Goal: Task Accomplishment & Management: Use online tool/utility

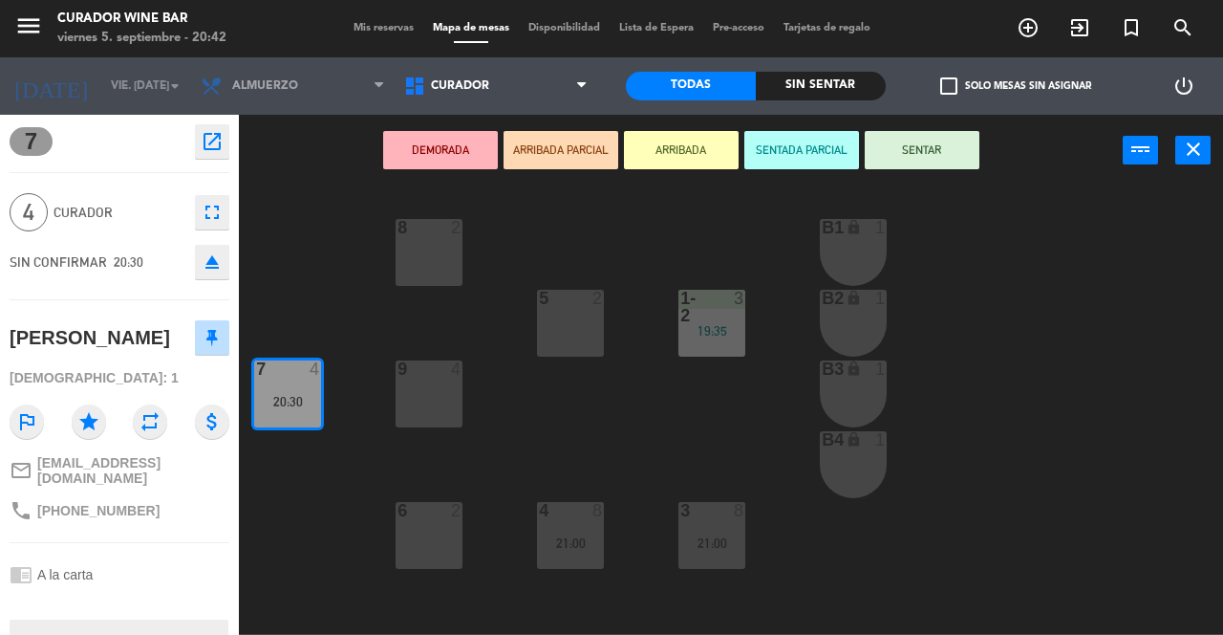
click at [1176, 162] on button "close" at bounding box center [1192, 150] width 35 height 29
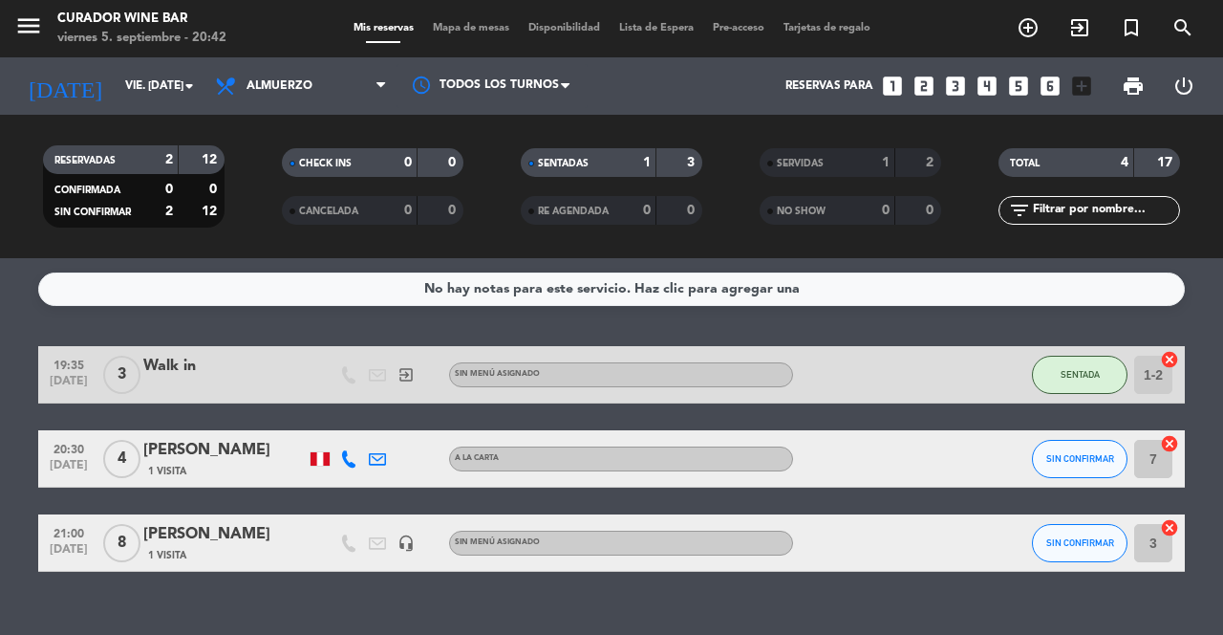
click at [1169, 442] on icon "cancel" at bounding box center [1169, 443] width 19 height 19
click at [1150, 463] on icon "border_all" at bounding box center [1156, 458] width 23 height 23
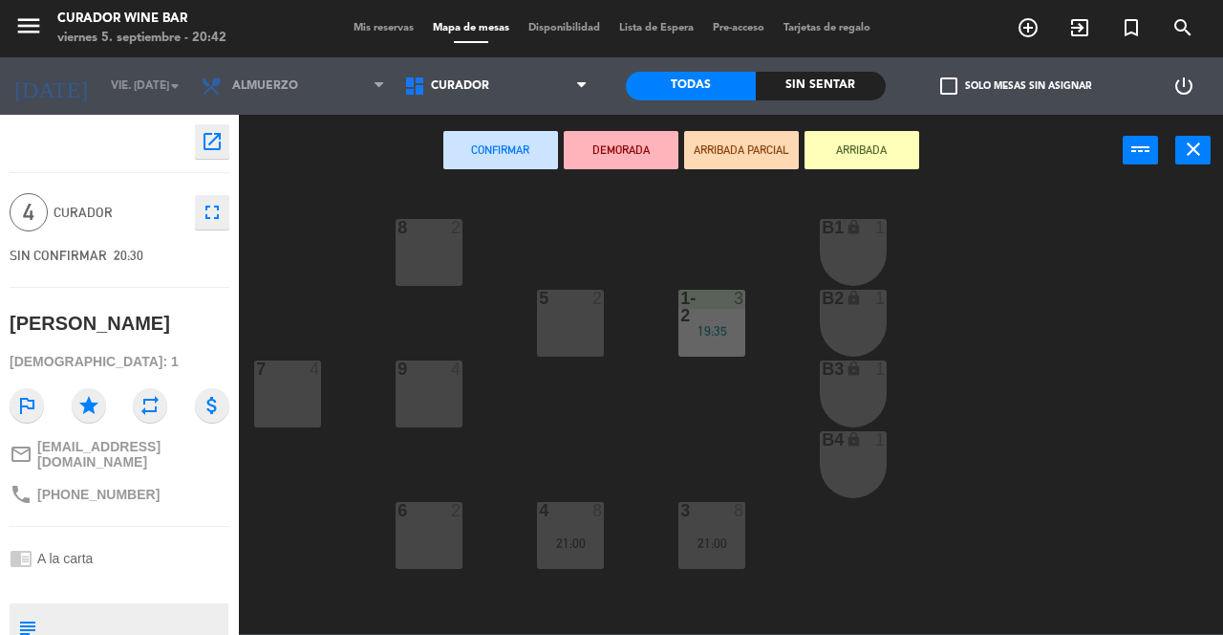
click at [710, 313] on div at bounding box center [713, 307] width 32 height 34
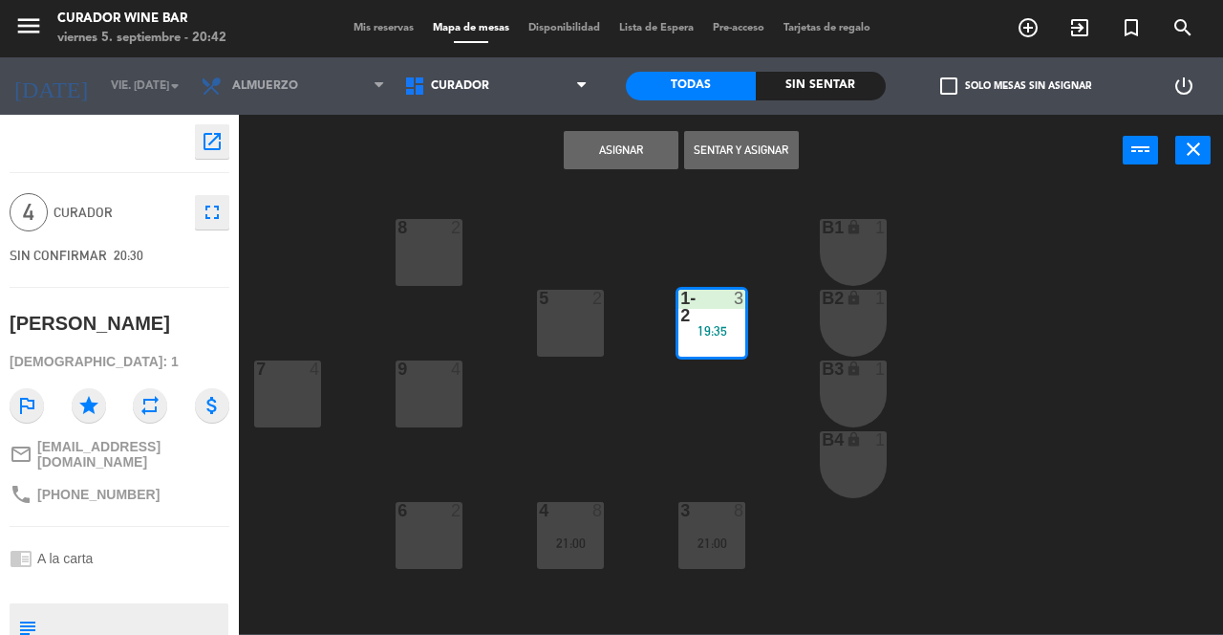
click at [655, 162] on button "Asignar" at bounding box center [621, 150] width 115 height 38
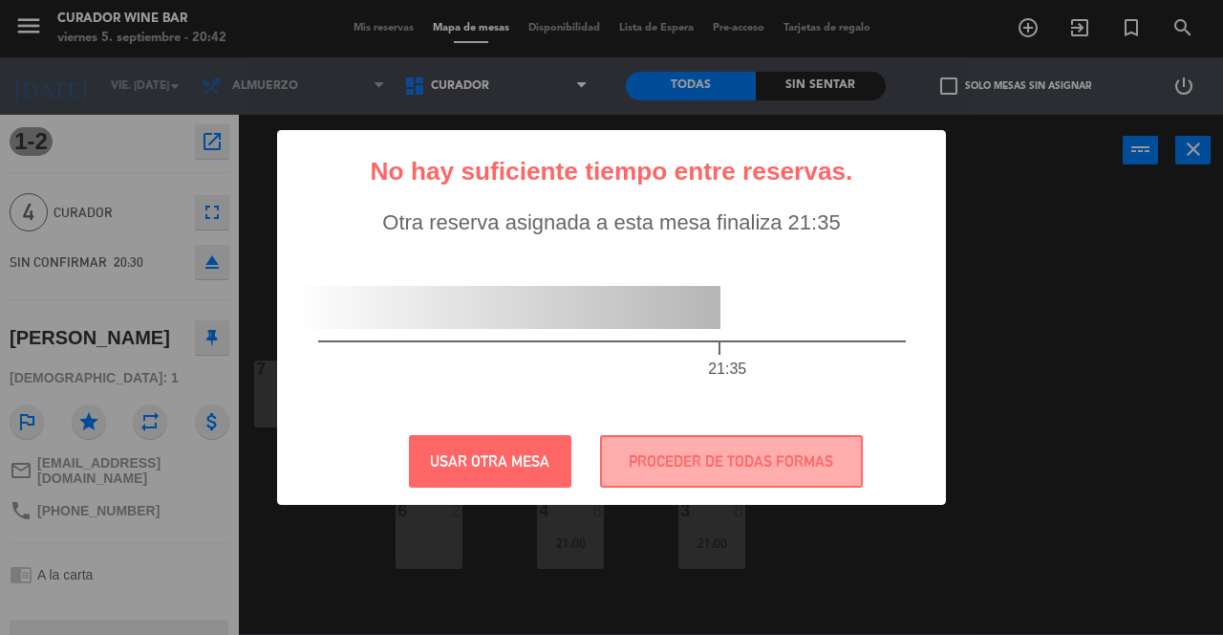
click at [533, 462] on button "USAR OTRA MESA" at bounding box center [490, 461] width 162 height 53
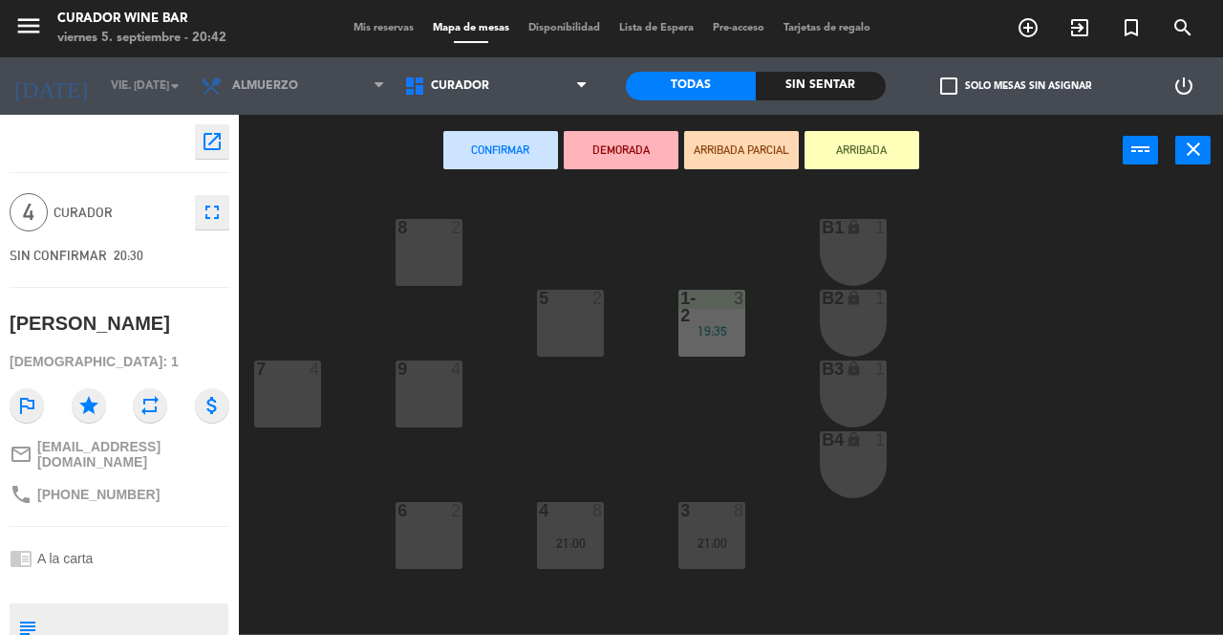
click at [1206, 155] on button "close" at bounding box center [1192, 150] width 35 height 29
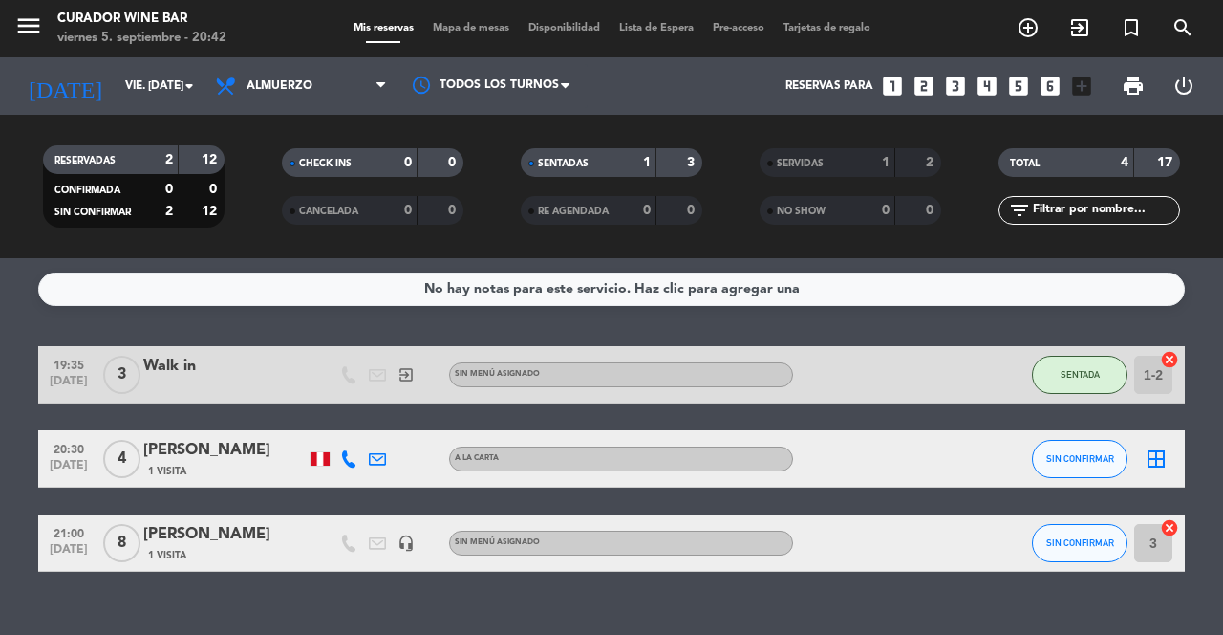
click at [1162, 361] on icon "cancel" at bounding box center [1169, 359] width 19 height 19
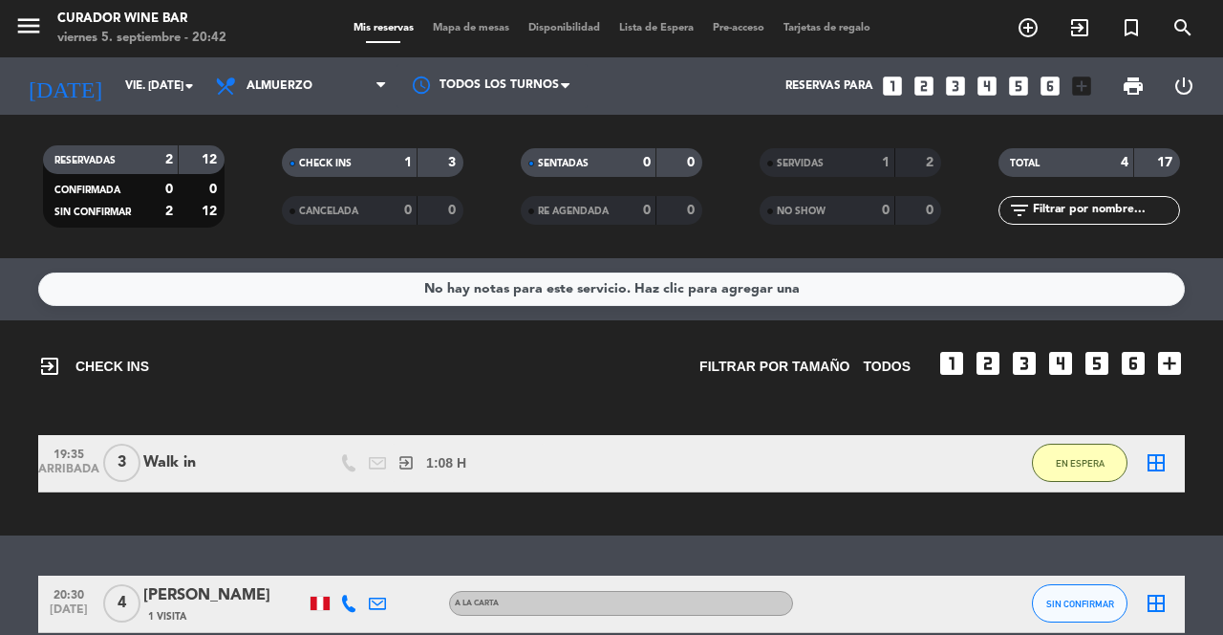
scroll to position [87, 0]
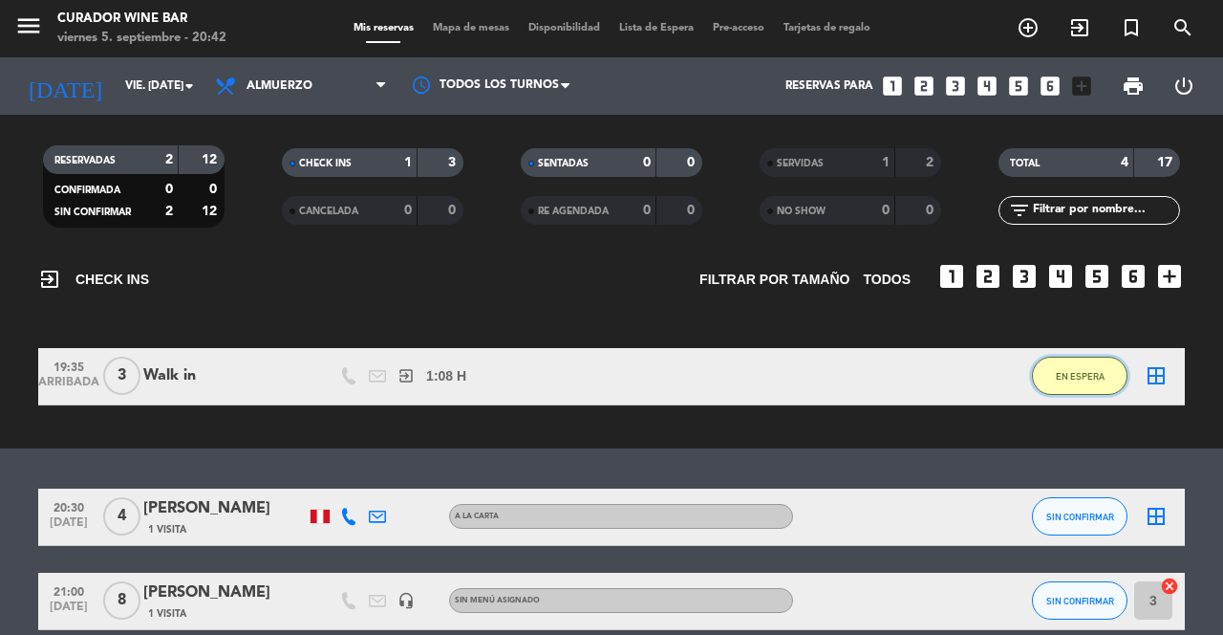
click at [1097, 381] on span "EN ESPERA" at bounding box center [1080, 376] width 49 height 11
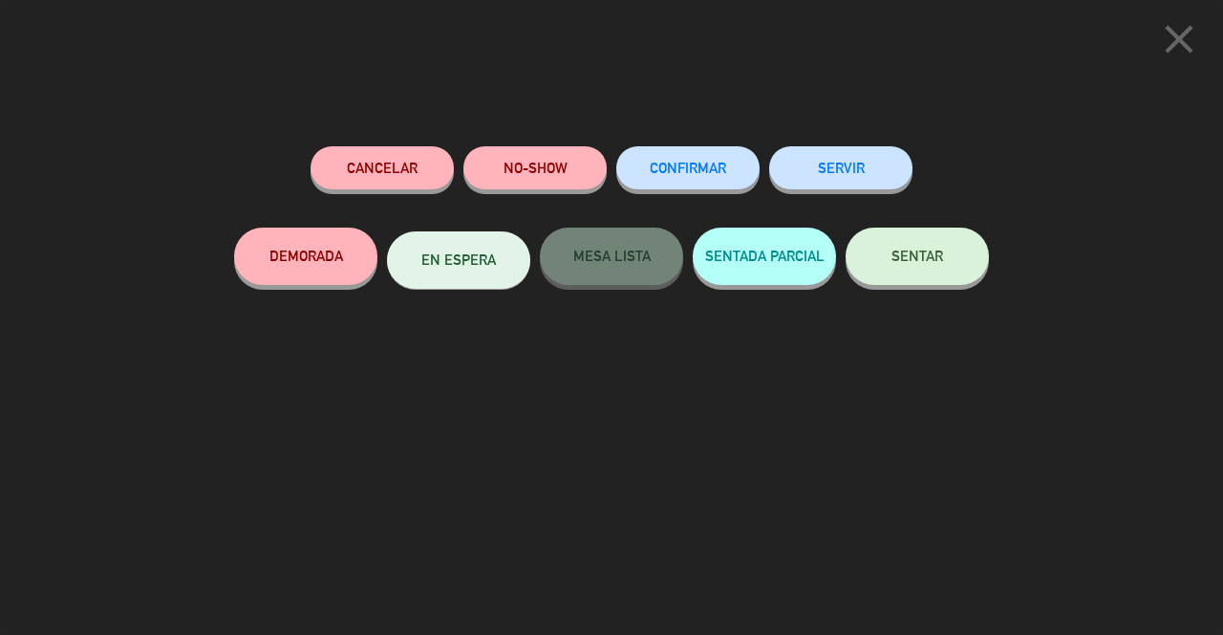
click at [926, 264] on span "SENTAR" at bounding box center [918, 256] width 52 height 16
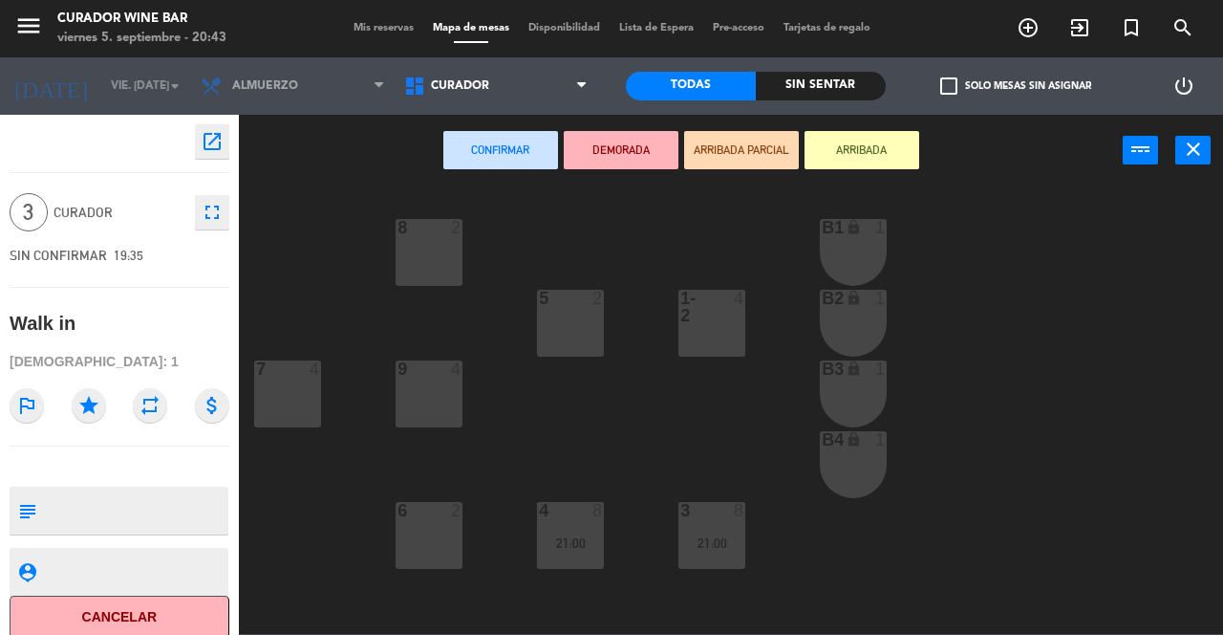
click at [1191, 155] on icon "close" at bounding box center [1193, 149] width 23 height 23
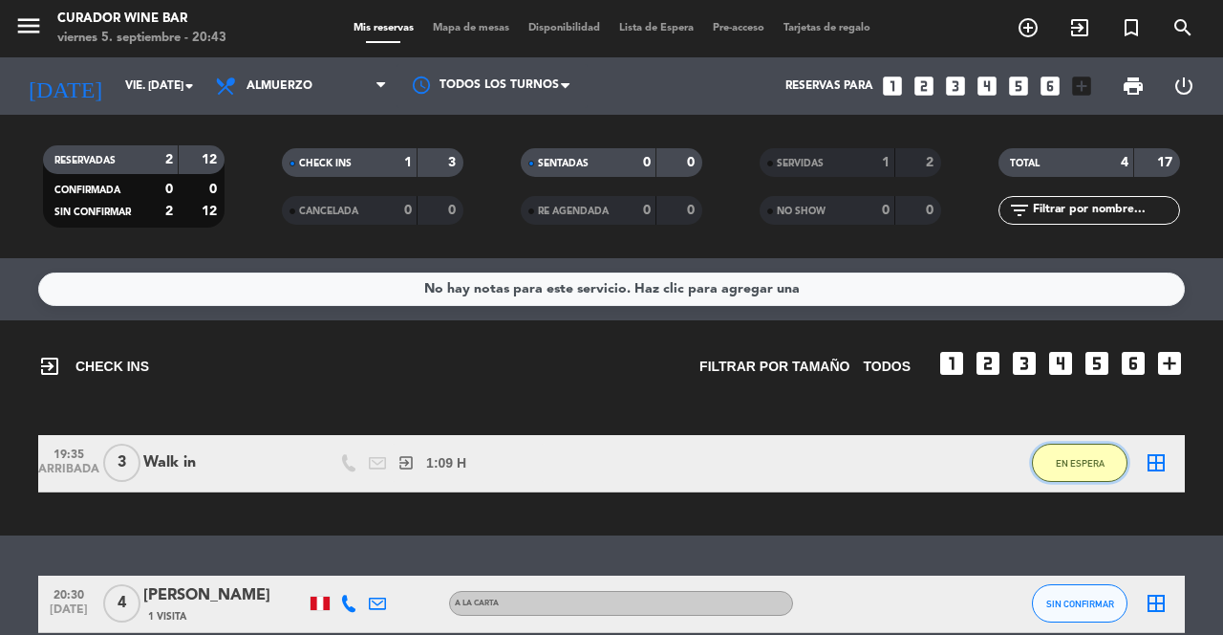
click at [1075, 464] on span "EN ESPERA" at bounding box center [1080, 463] width 49 height 11
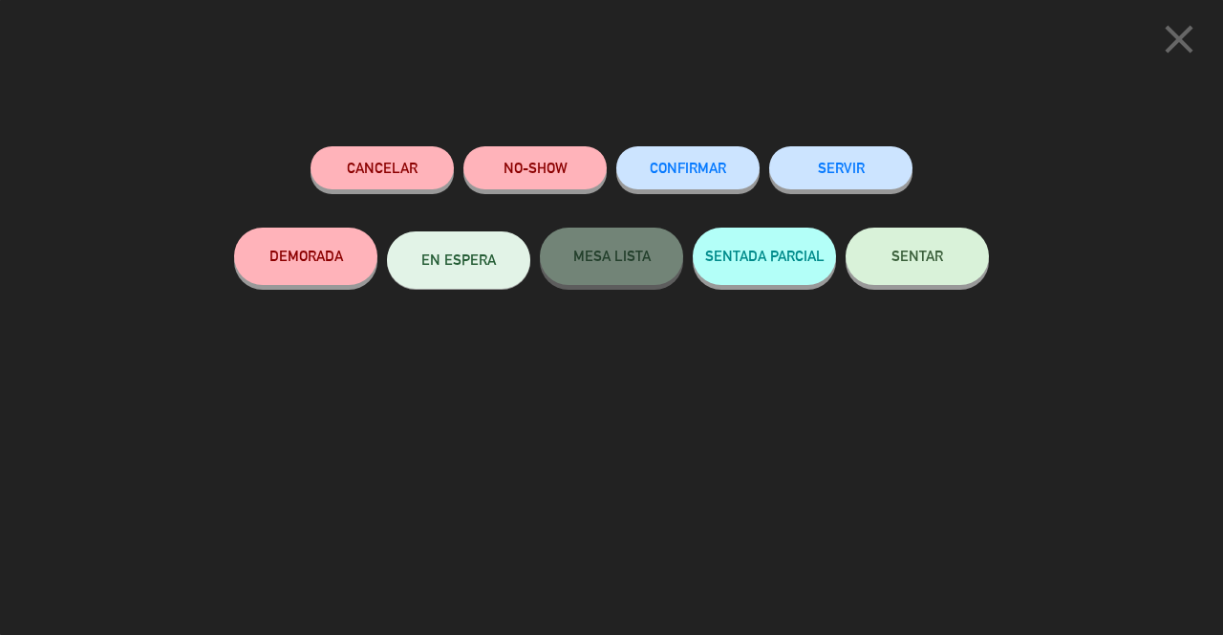
click at [420, 187] on button "Cancelar" at bounding box center [382, 167] width 143 height 43
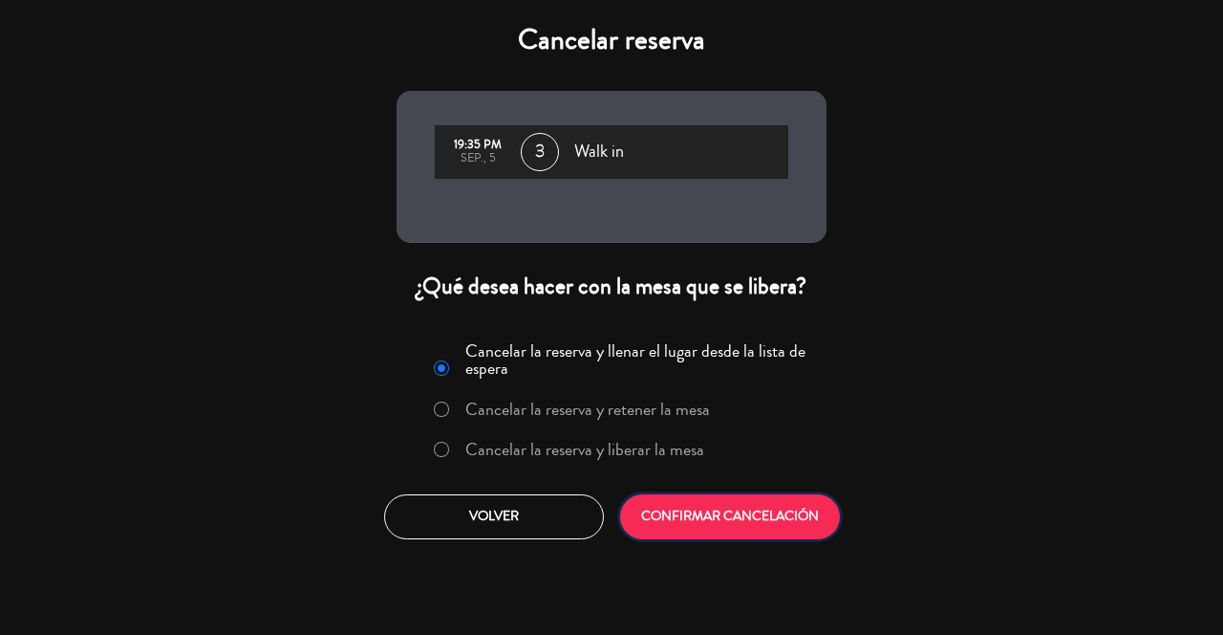
click at [810, 518] on button "CONFIRMAR CANCELACIÓN" at bounding box center [730, 516] width 220 height 45
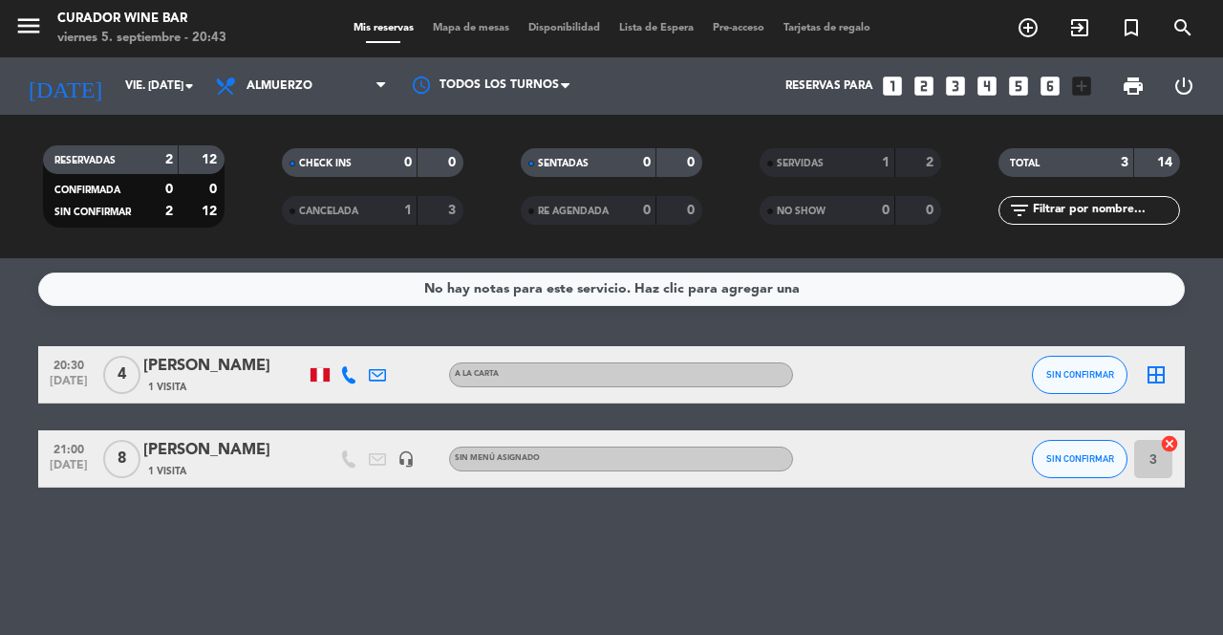
click at [1154, 379] on icon "border_all" at bounding box center [1156, 374] width 23 height 23
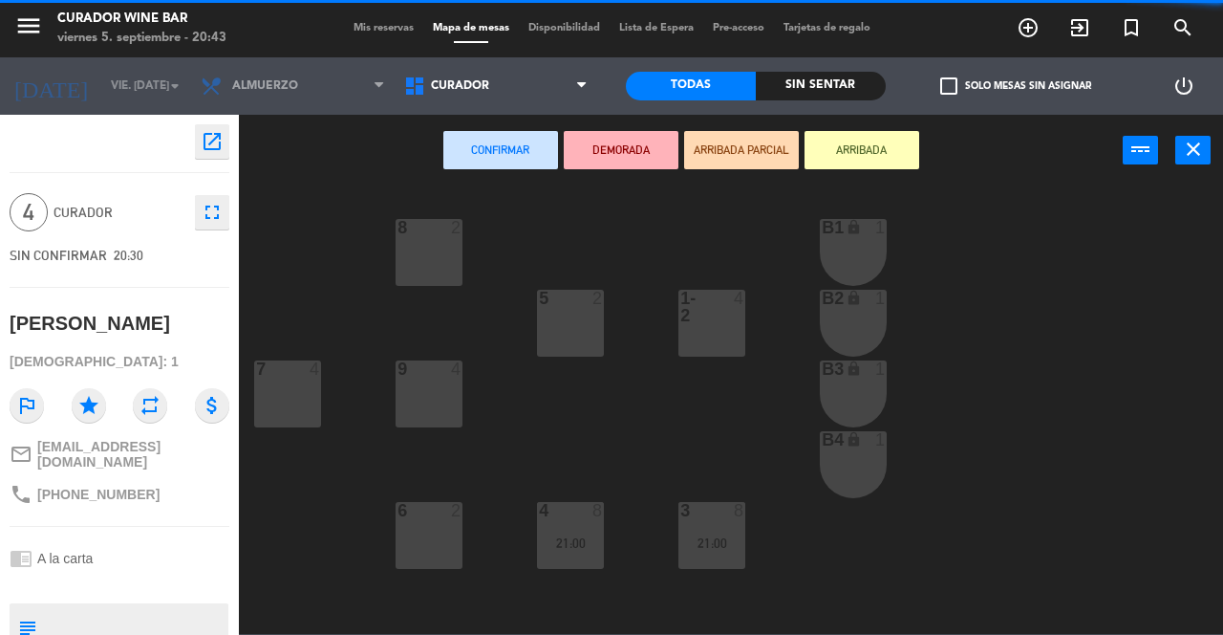
click at [1182, 160] on icon "close" at bounding box center [1193, 149] width 23 height 23
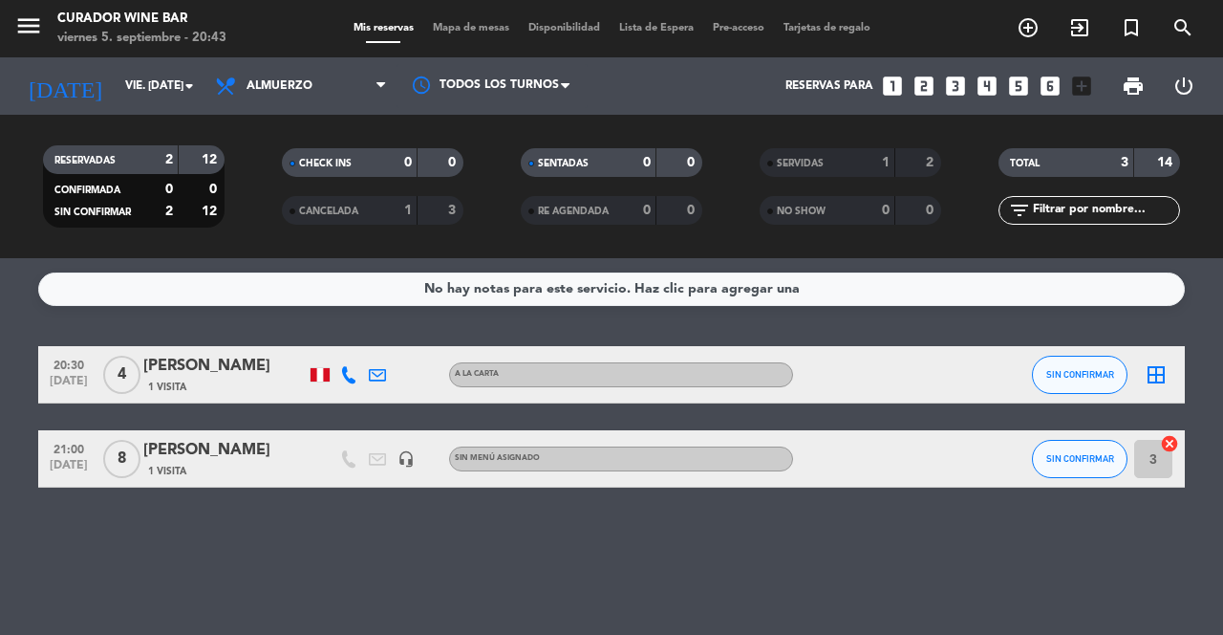
click at [1163, 446] on icon "cancel" at bounding box center [1169, 443] width 19 height 19
click at [1166, 371] on icon "border_all" at bounding box center [1156, 374] width 23 height 23
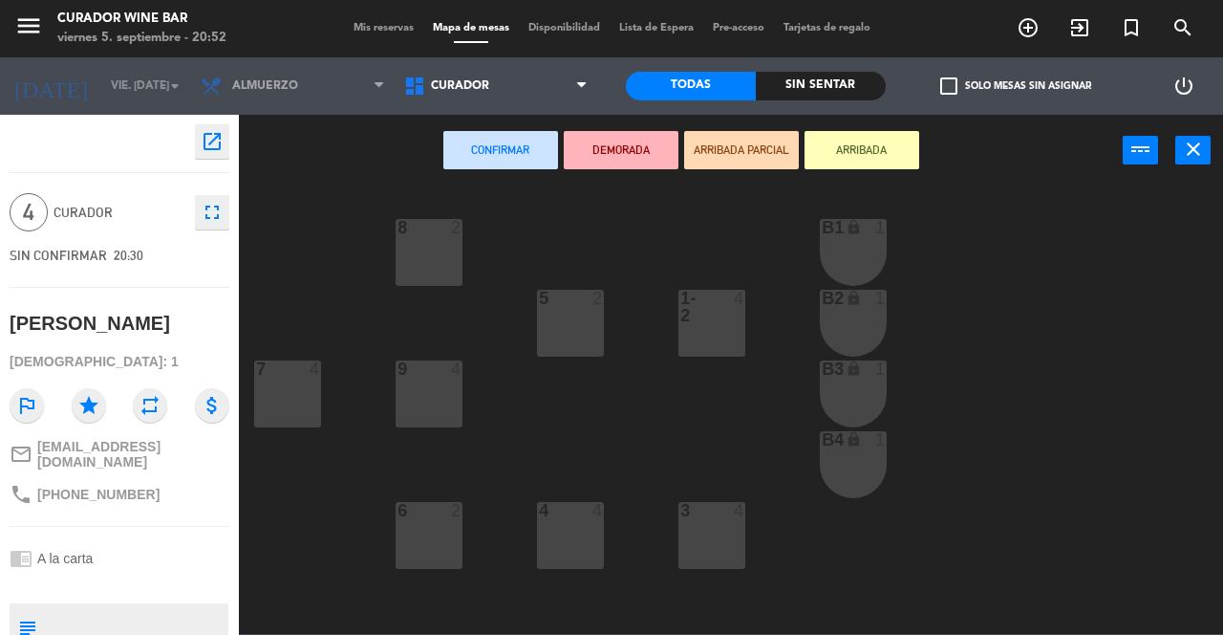
click at [736, 316] on div "4" at bounding box center [744, 307] width 32 height 34
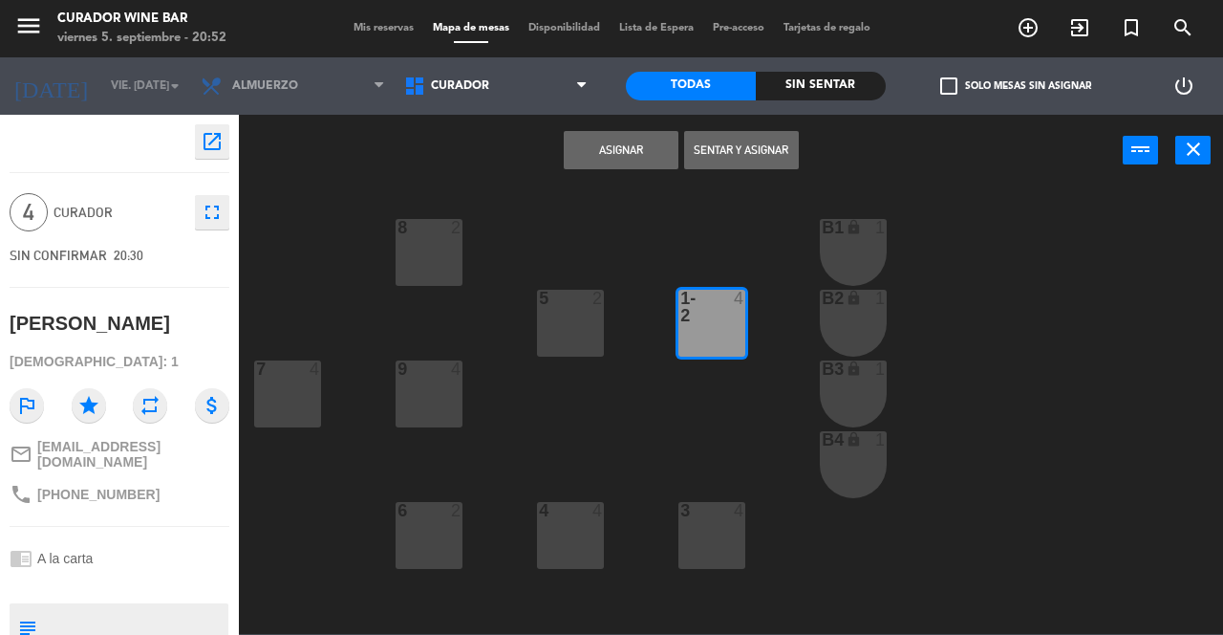
click at [603, 147] on button "Asignar" at bounding box center [621, 150] width 115 height 38
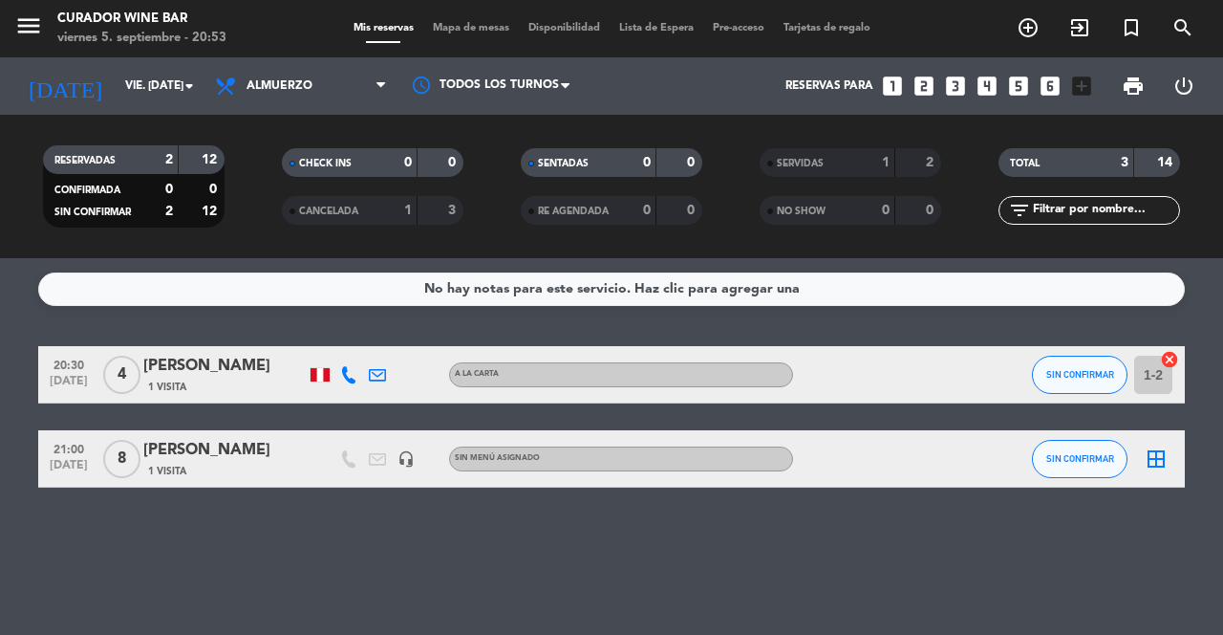
click at [1151, 466] on icon "border_all" at bounding box center [1156, 458] width 23 height 23
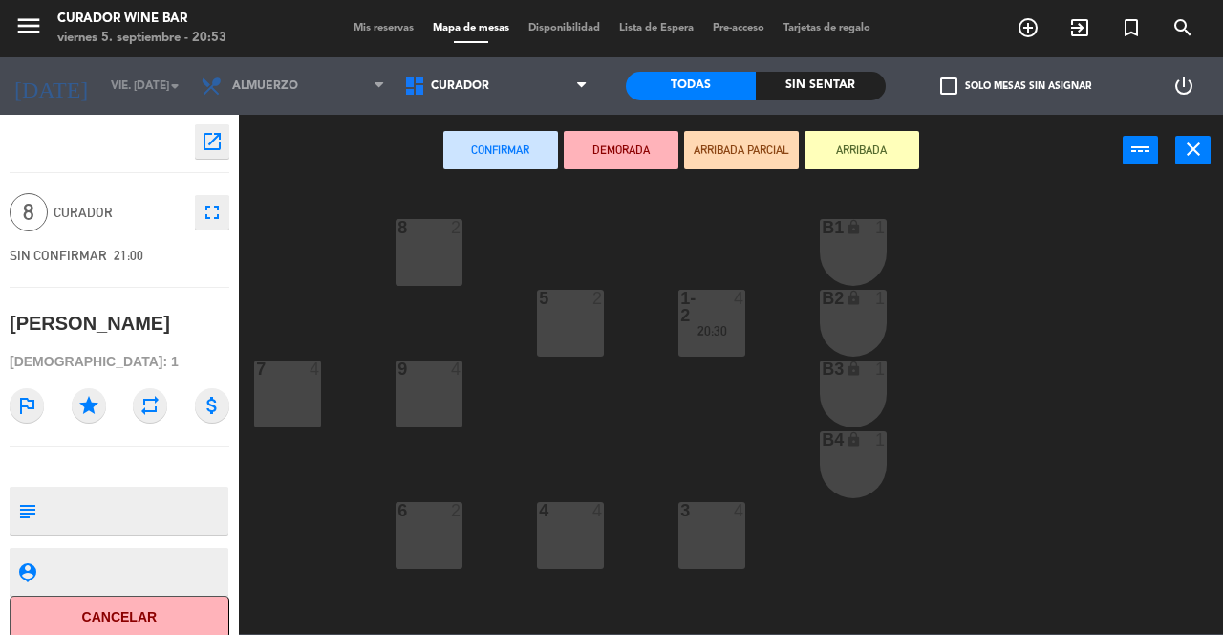
click at [702, 531] on div "3 4" at bounding box center [712, 535] width 67 height 67
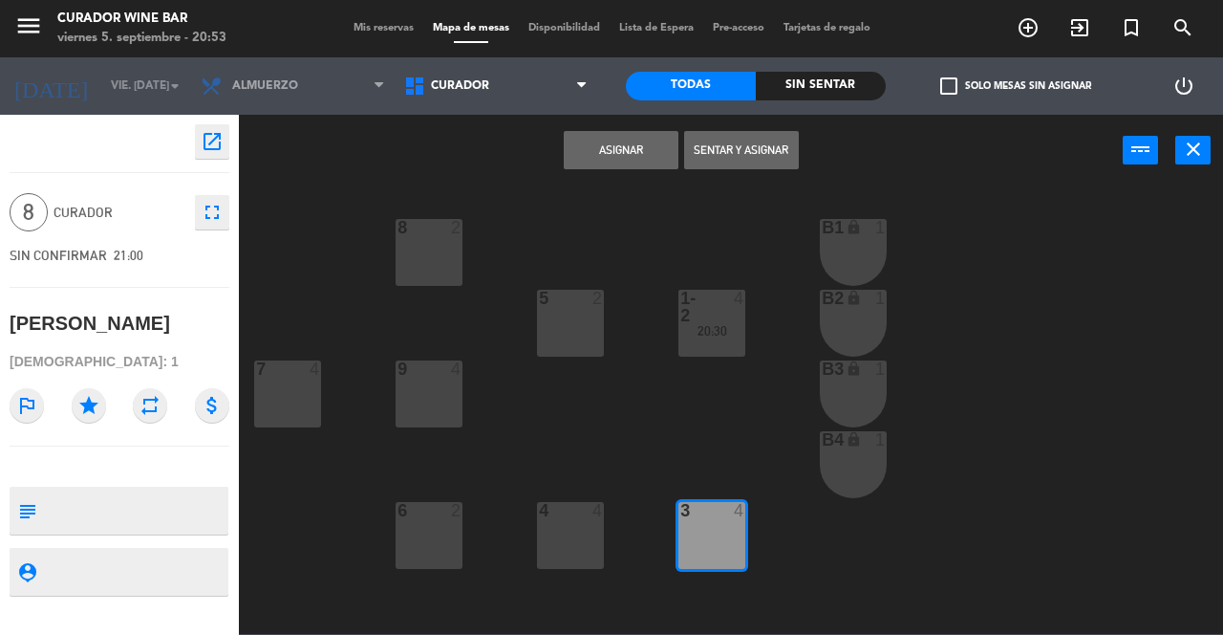
click at [641, 153] on button "Asignar" at bounding box center [621, 150] width 115 height 38
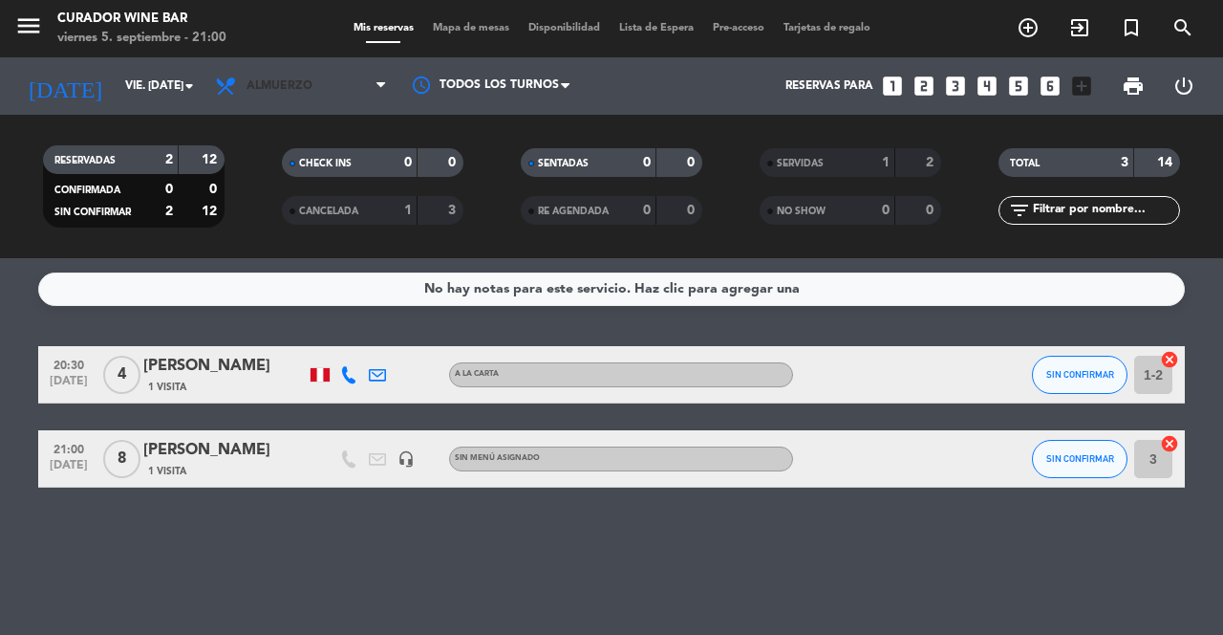
click at [264, 91] on span "Almuerzo" at bounding box center [280, 85] width 66 height 13
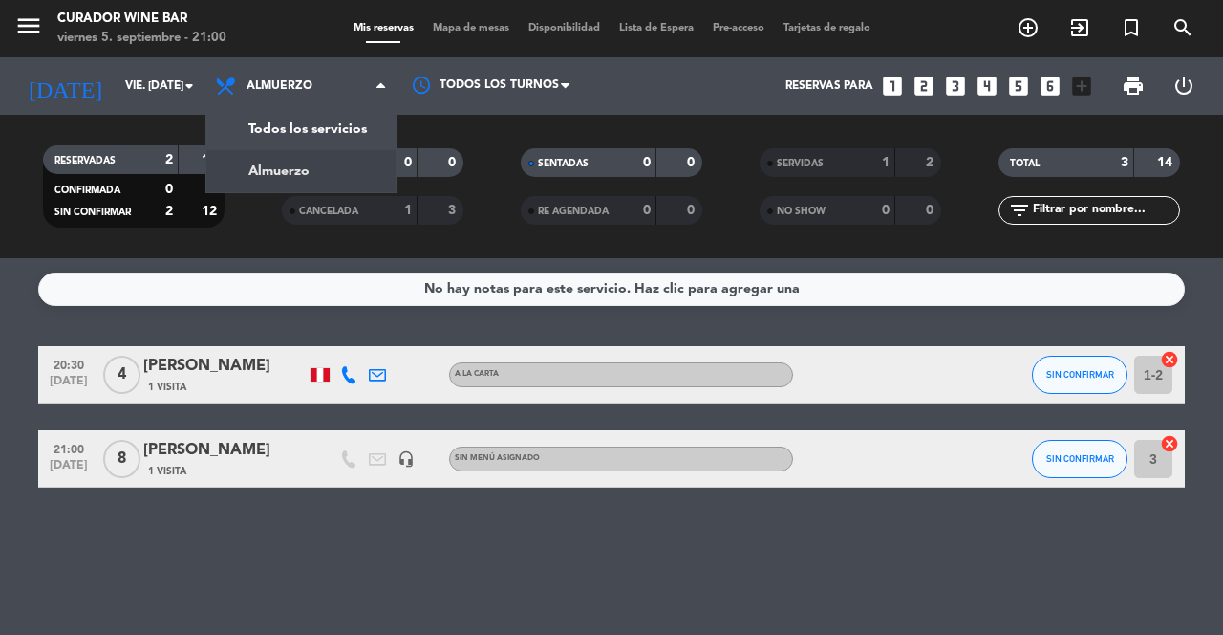
click at [257, 134] on div "menu Curador Wine Bar viernes 5. septiembre - 21:00 Mis reservas Mapa de mesas …" at bounding box center [611, 129] width 1223 height 258
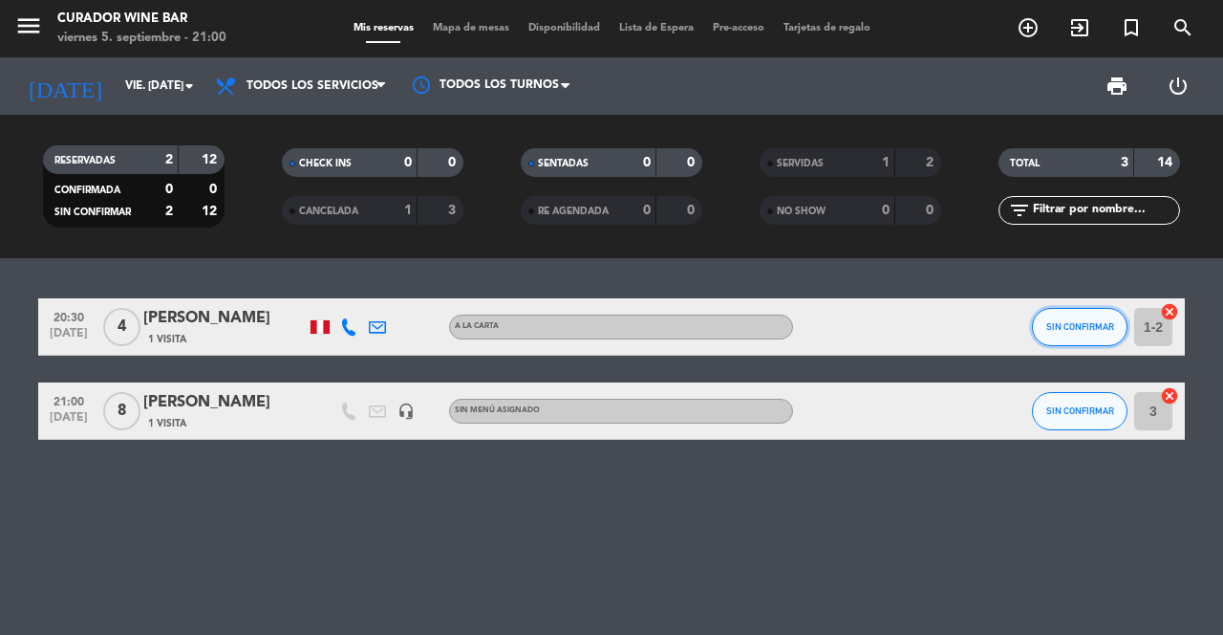
click at [1081, 333] on button "SIN CONFIRMAR" at bounding box center [1080, 327] width 96 height 38
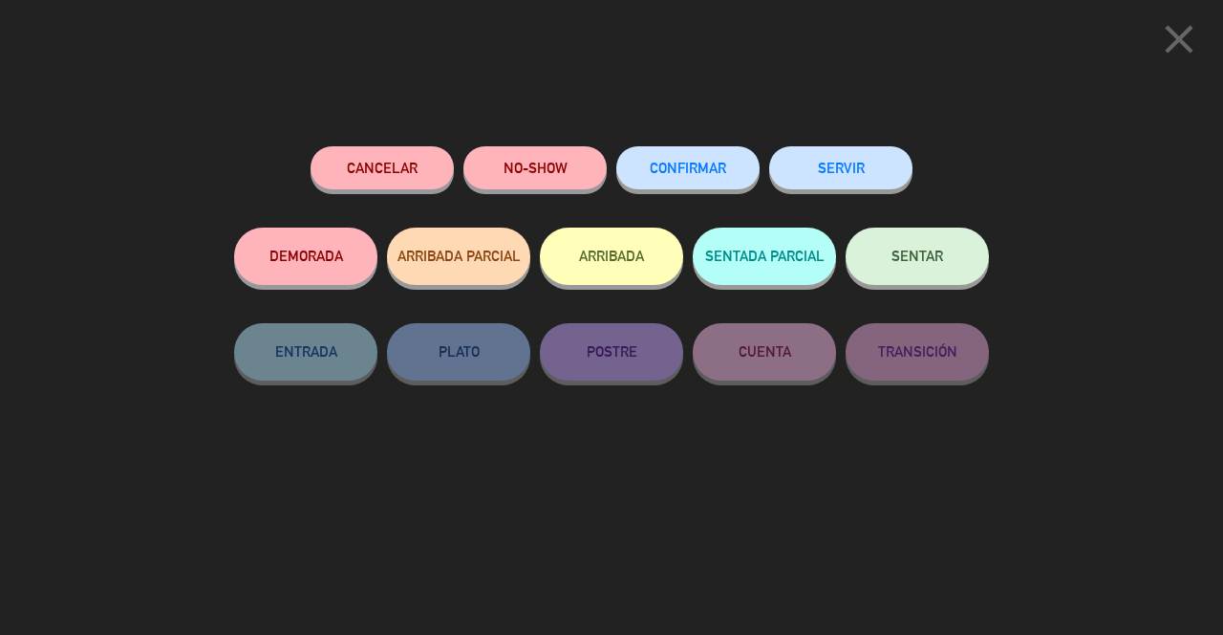
click at [915, 251] on span "SENTAR" at bounding box center [918, 256] width 52 height 16
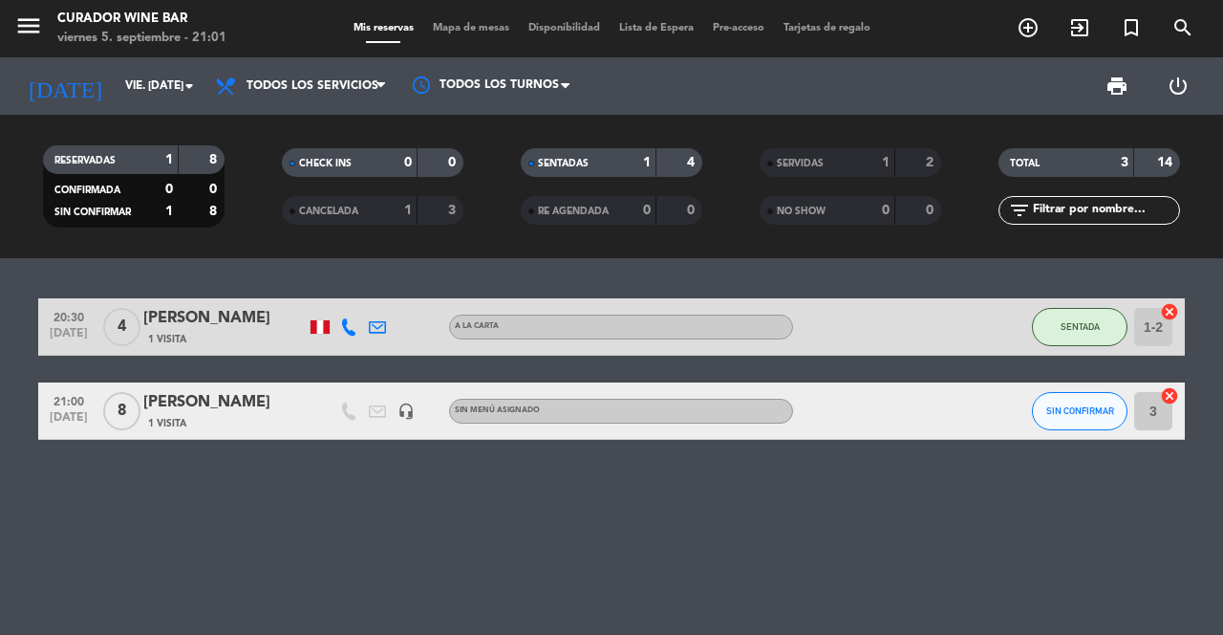
click at [1070, 23] on icon "exit_to_app" at bounding box center [1079, 27] width 23 height 23
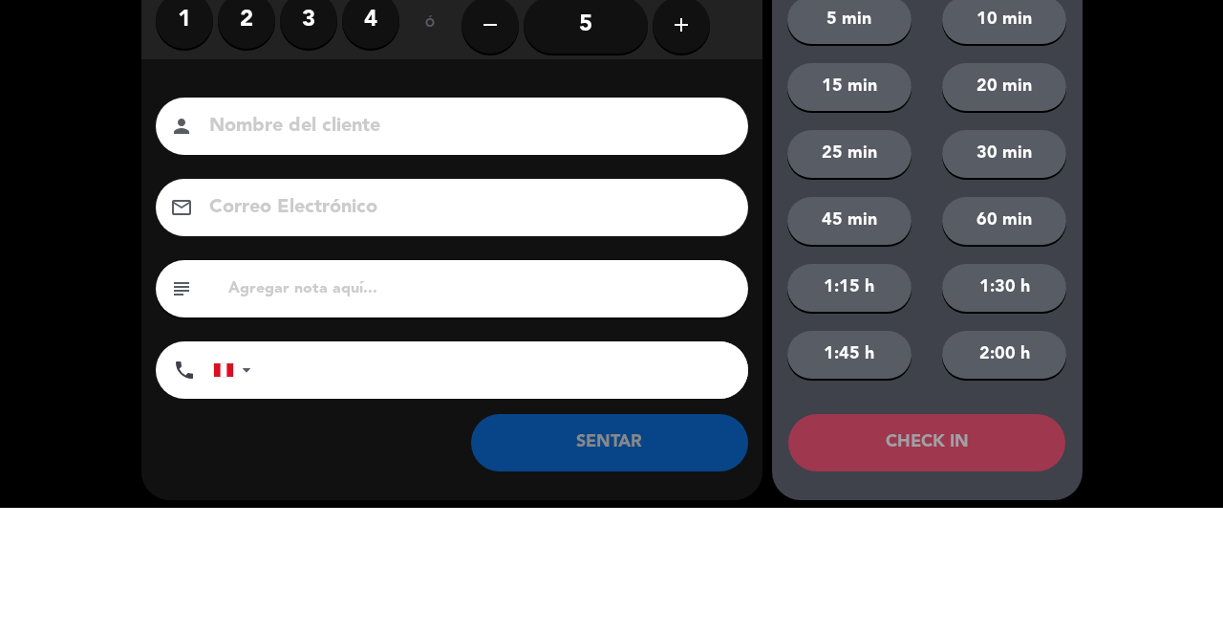
click at [260, 160] on label "2" at bounding box center [246, 147] width 57 height 57
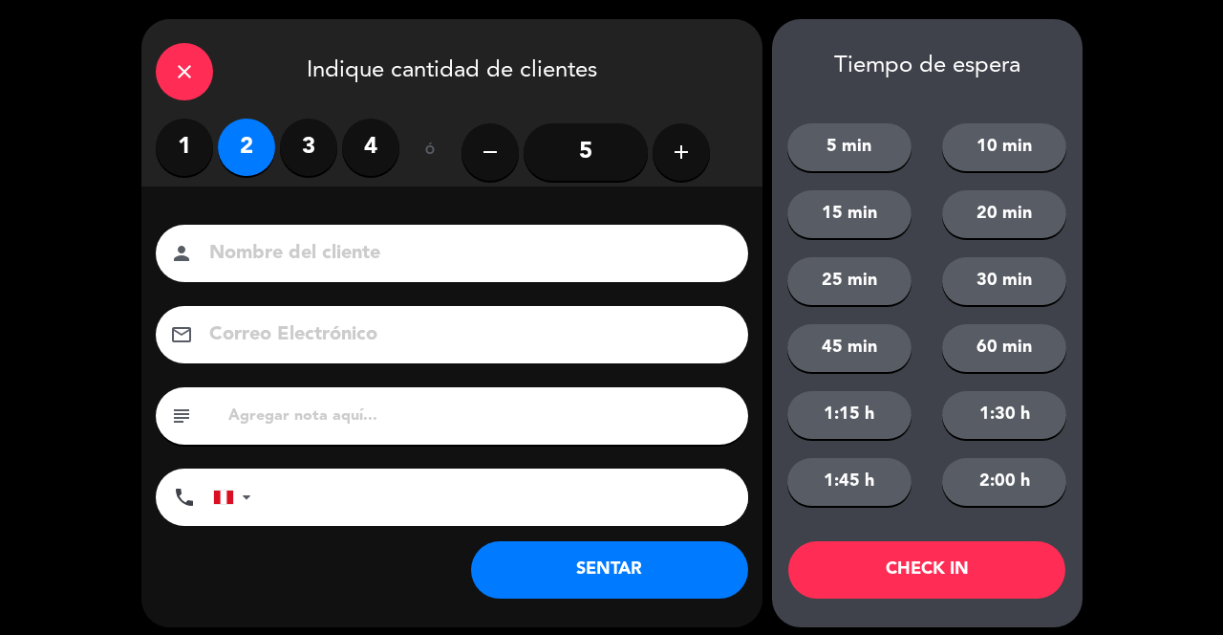
click at [525, 240] on input at bounding box center [465, 253] width 516 height 33
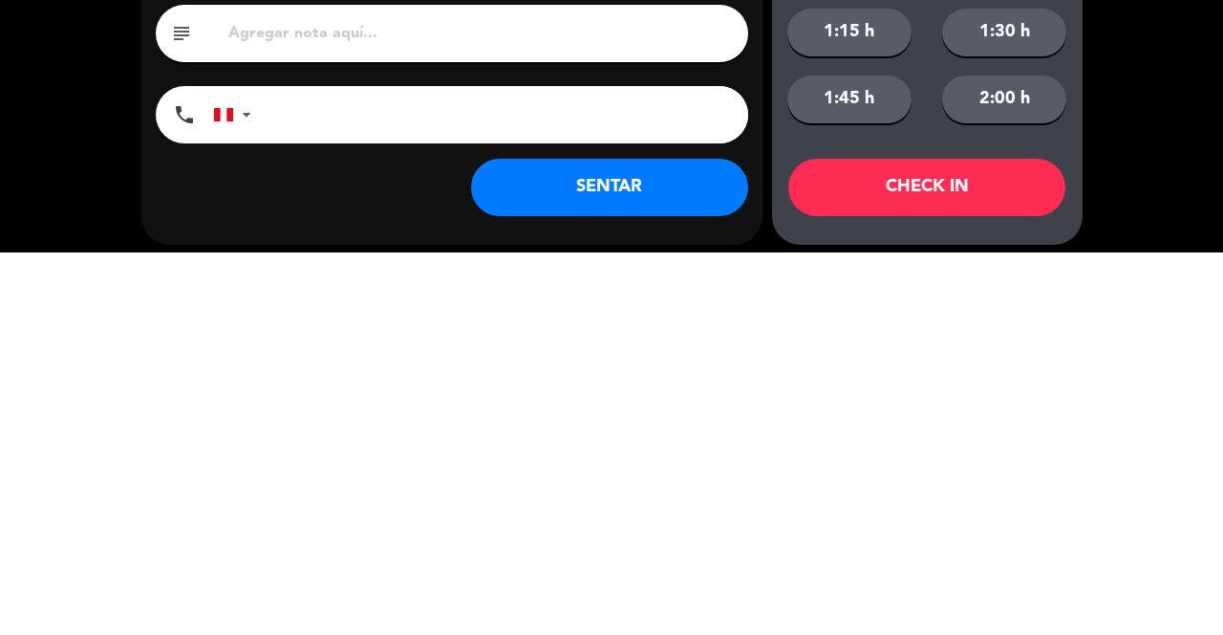
scroll to position [11, 0]
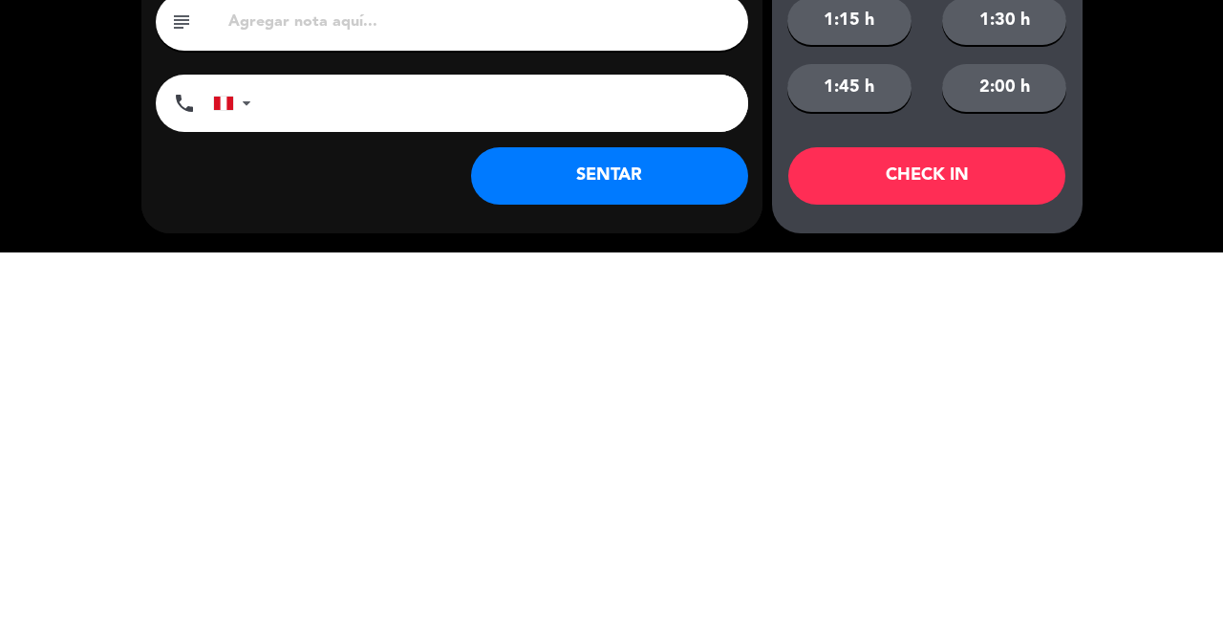
type input "Walk in"
click at [508, 572] on button "SENTAR" at bounding box center [609, 557] width 277 height 57
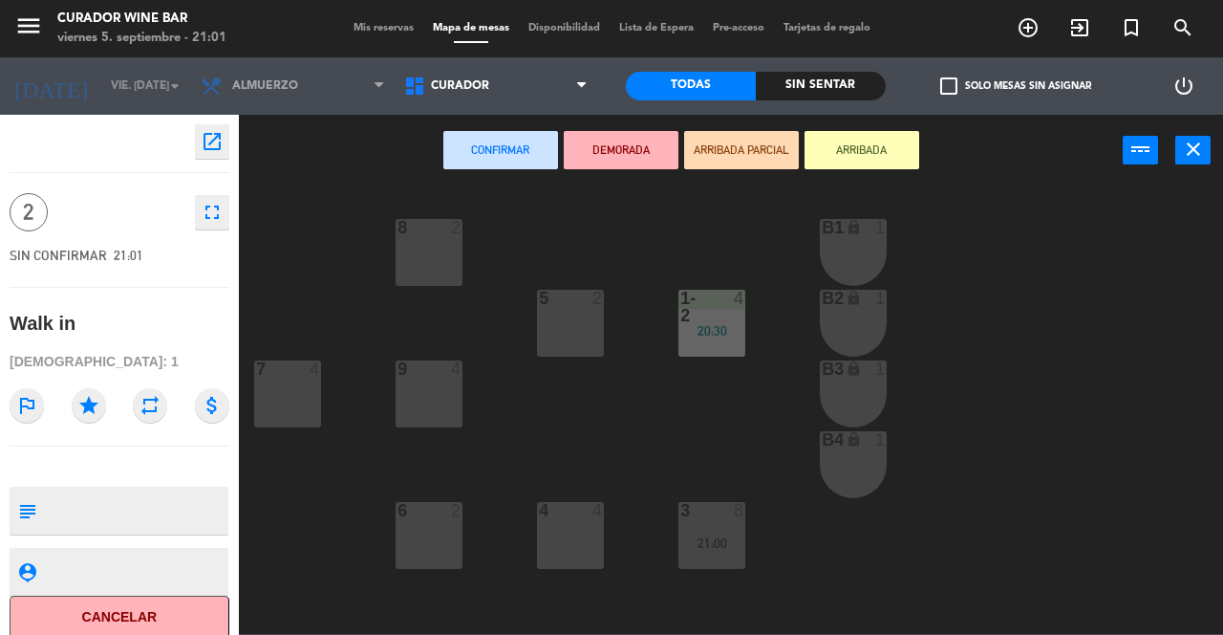
click at [550, 323] on div "5 2" at bounding box center [570, 323] width 67 height 67
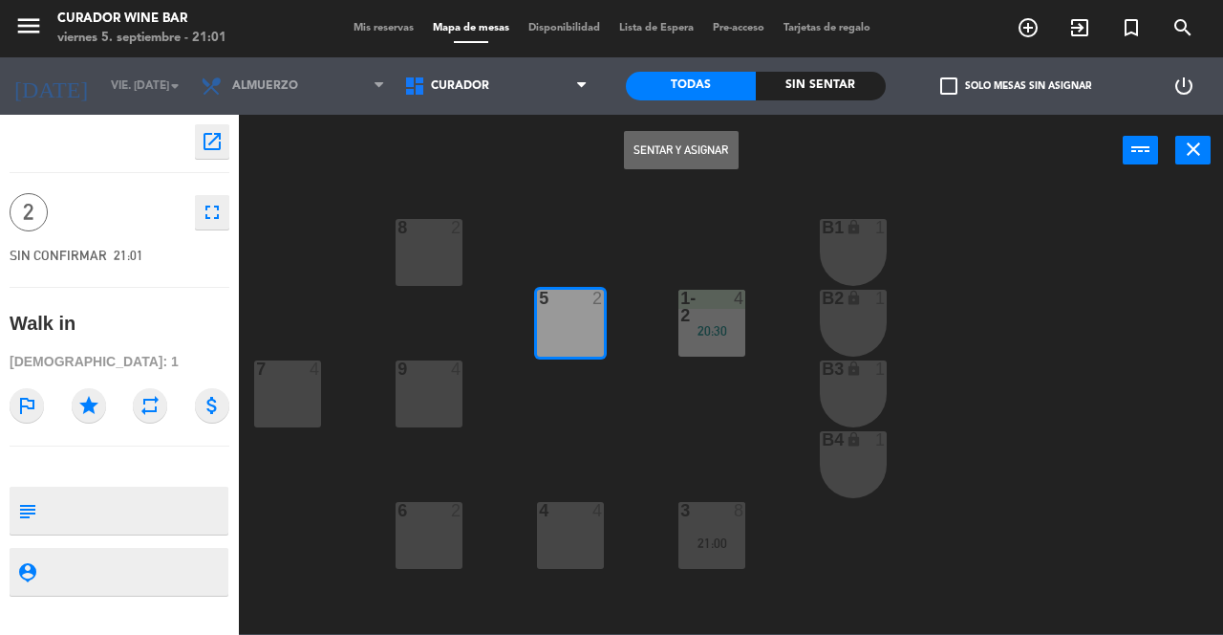
click at [698, 162] on button "Sentar y Asignar" at bounding box center [681, 150] width 115 height 38
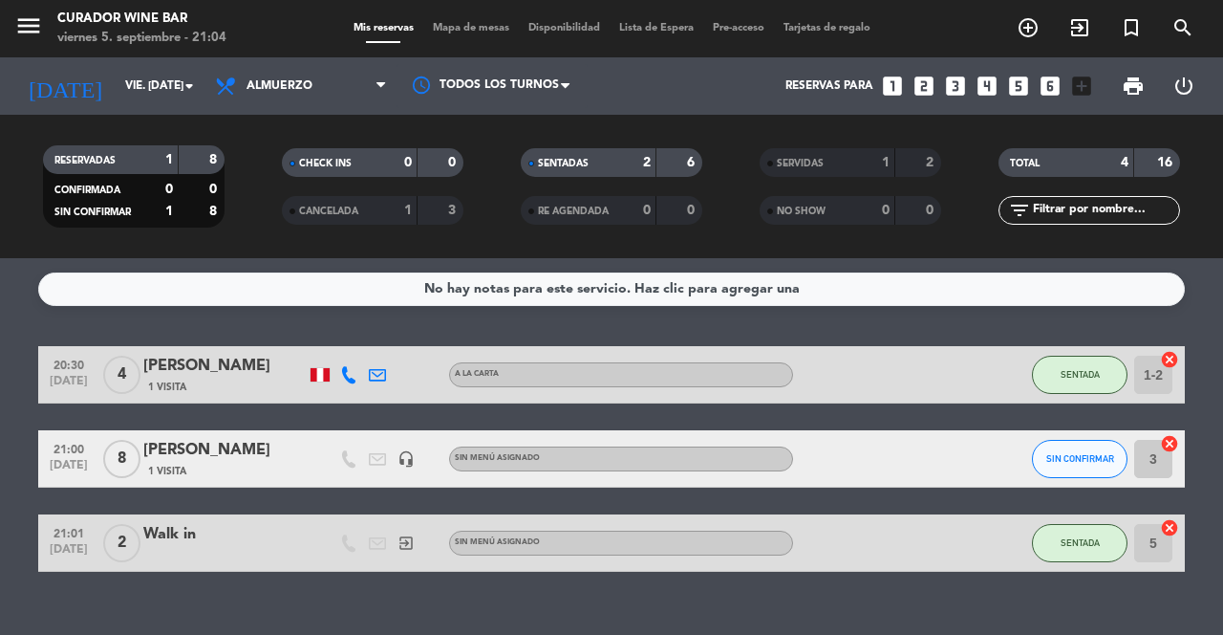
click at [1074, 18] on icon "exit_to_app" at bounding box center [1079, 27] width 23 height 23
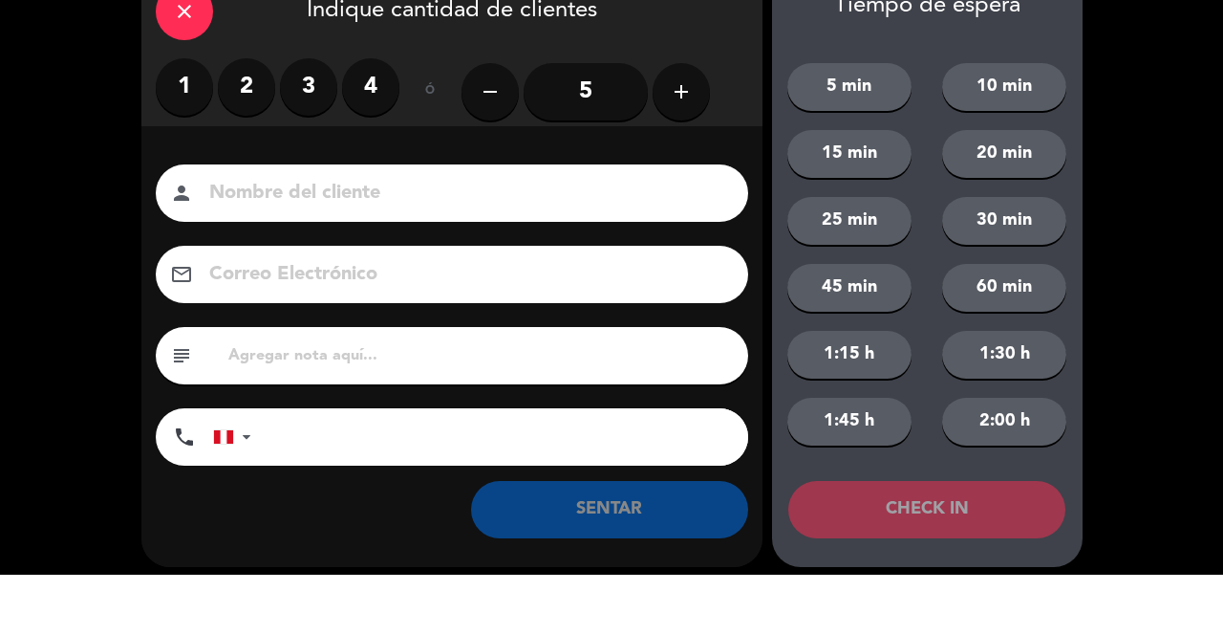
click at [684, 158] on icon "add" at bounding box center [681, 151] width 23 height 23
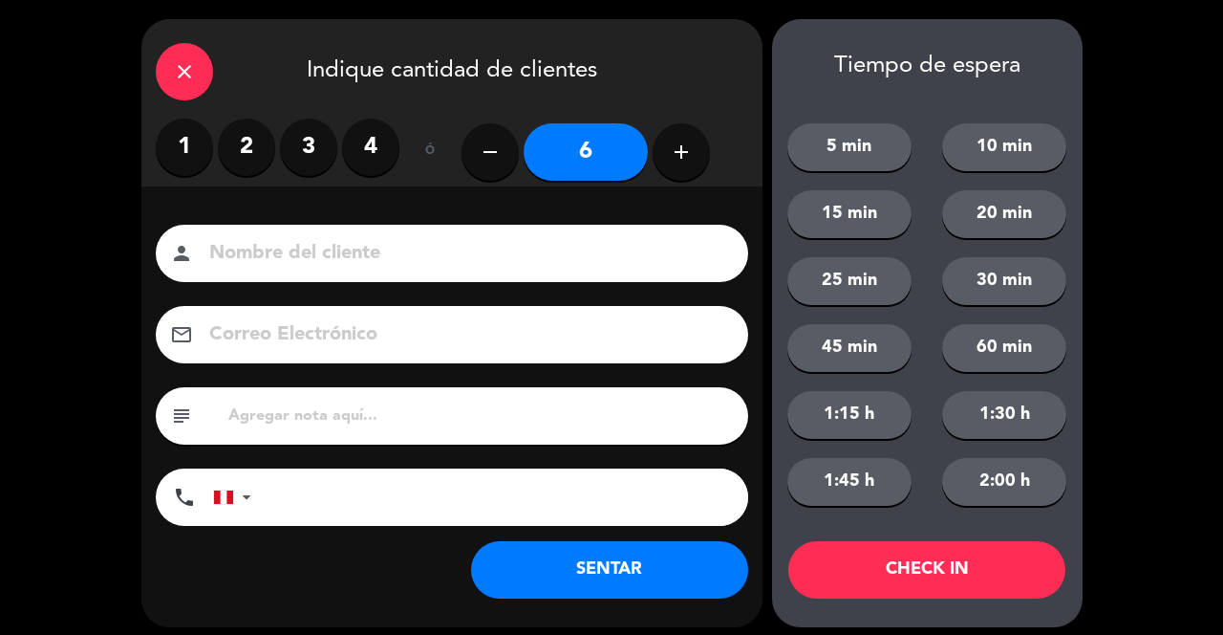
click at [271, 264] on input at bounding box center [465, 253] width 516 height 33
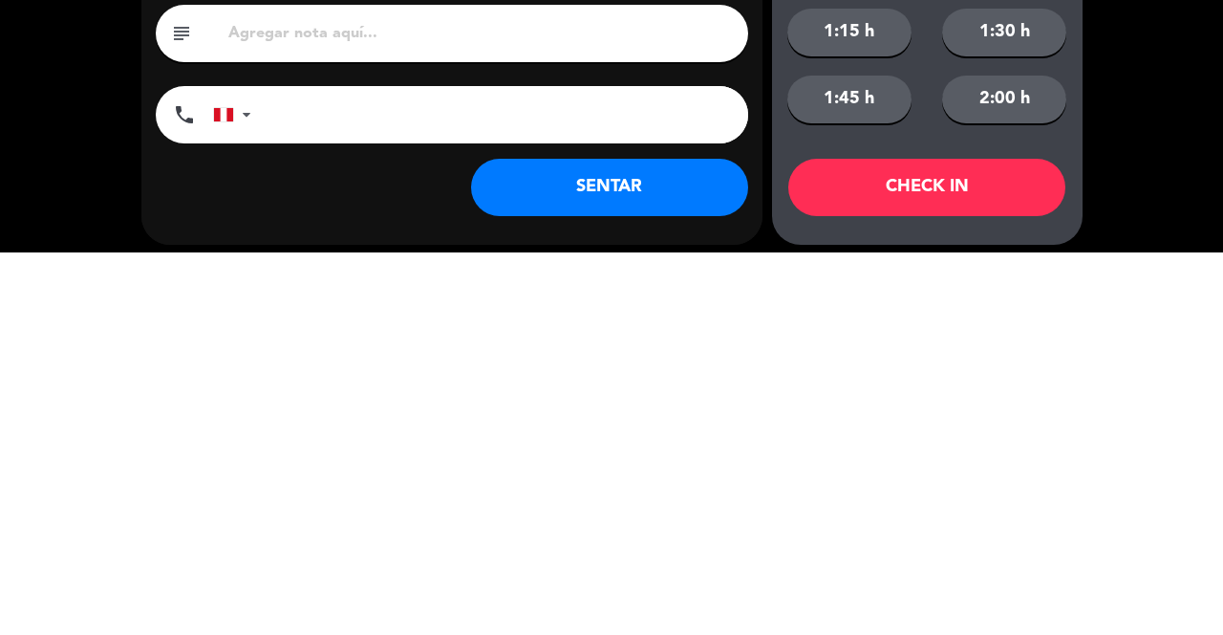
scroll to position [11, 0]
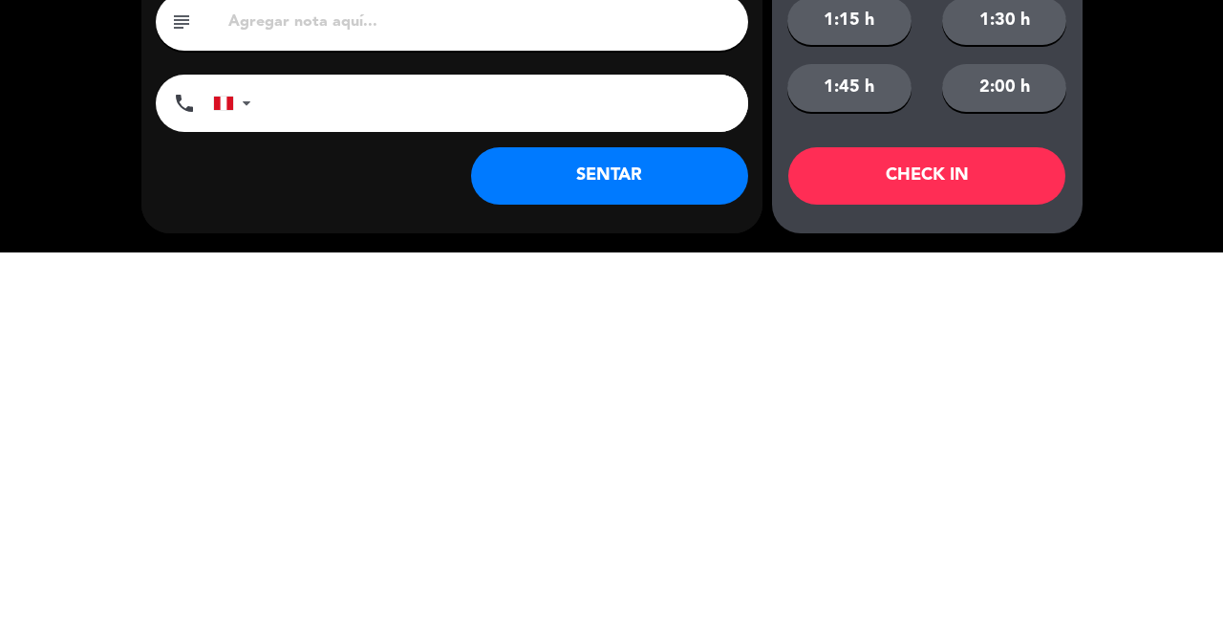
type input "Walk in"
click at [585, 581] on button "SENTAR" at bounding box center [609, 557] width 277 height 57
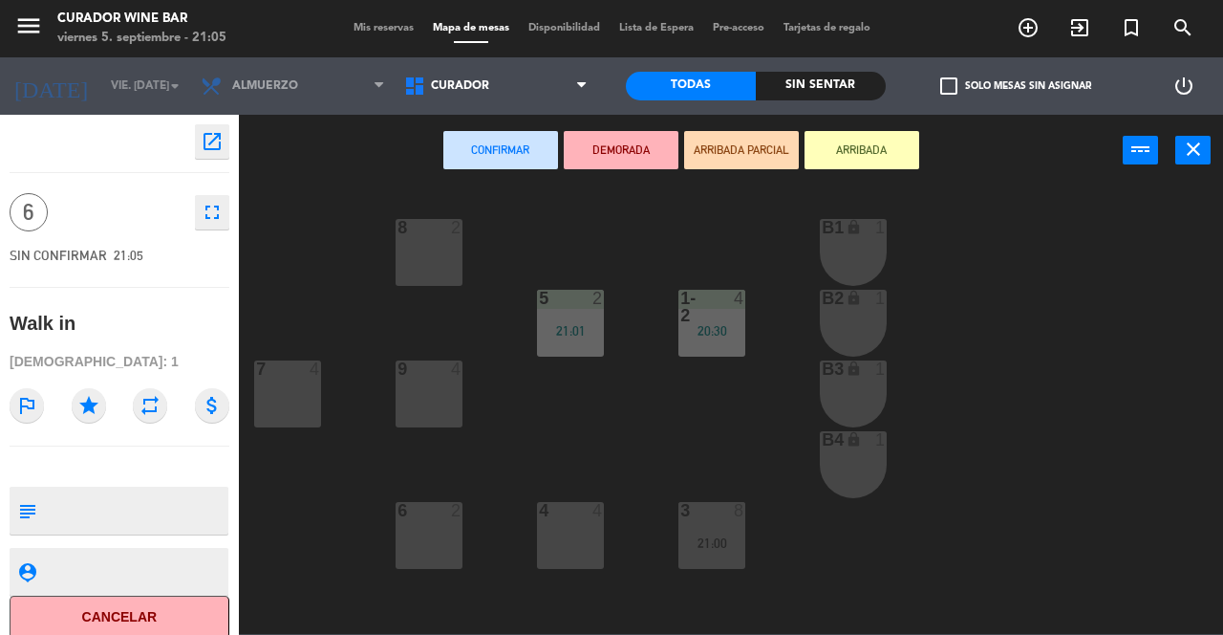
click at [278, 400] on div "7 4" at bounding box center [287, 393] width 67 height 67
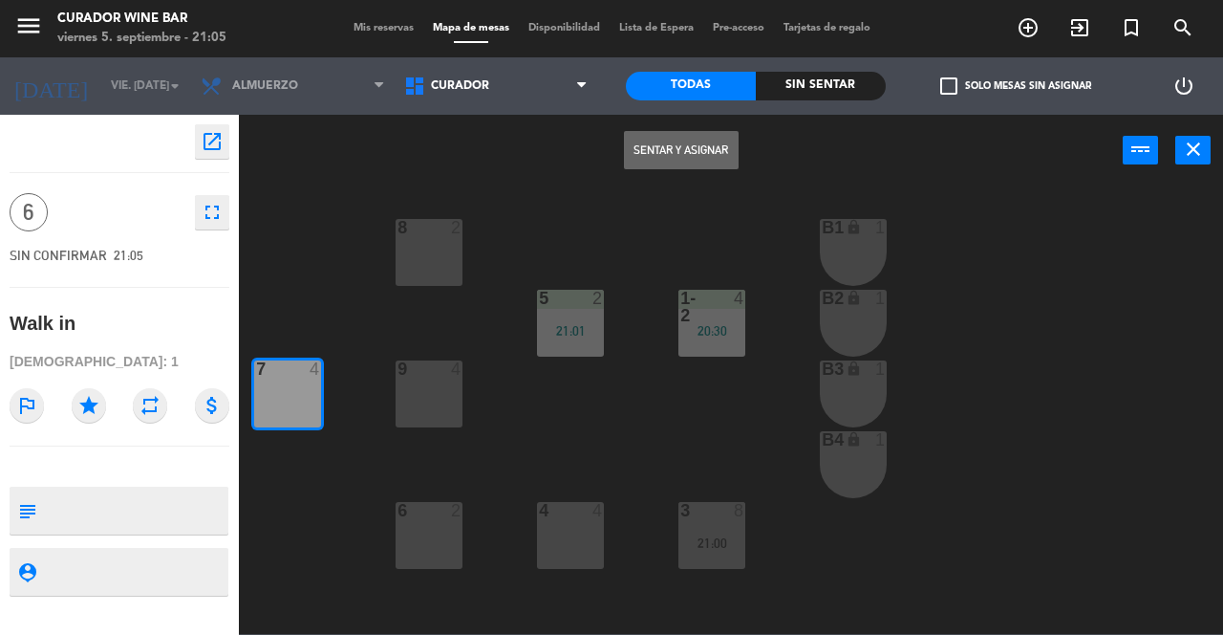
click at [687, 157] on button "Sentar y Asignar" at bounding box center [681, 150] width 115 height 38
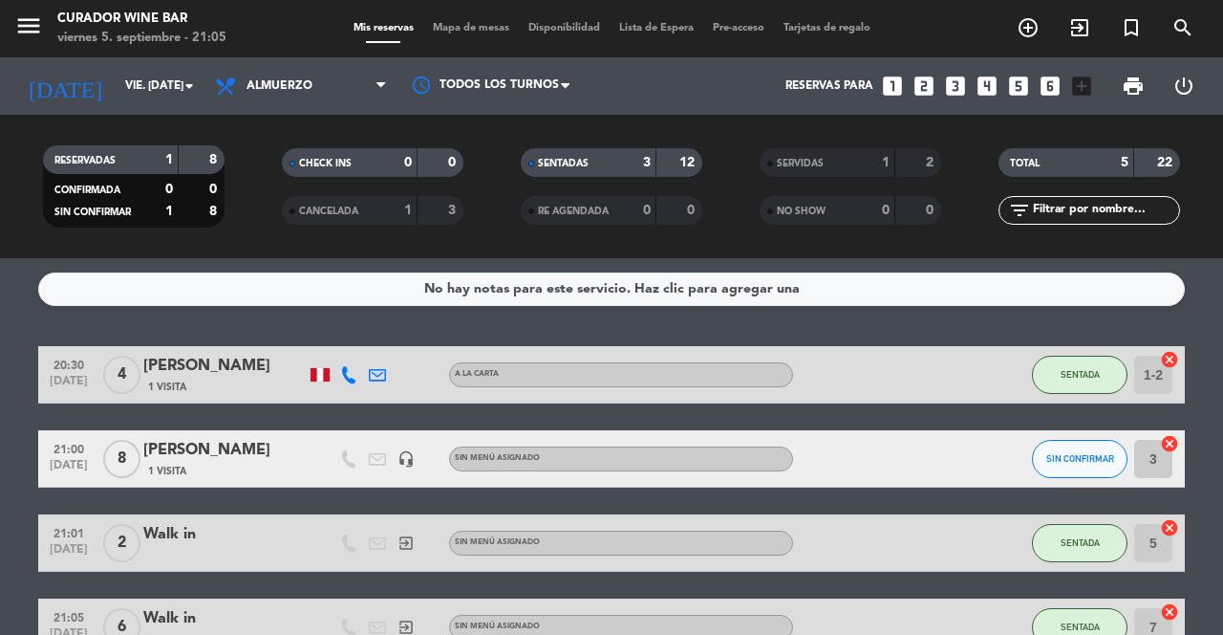
scroll to position [25, 0]
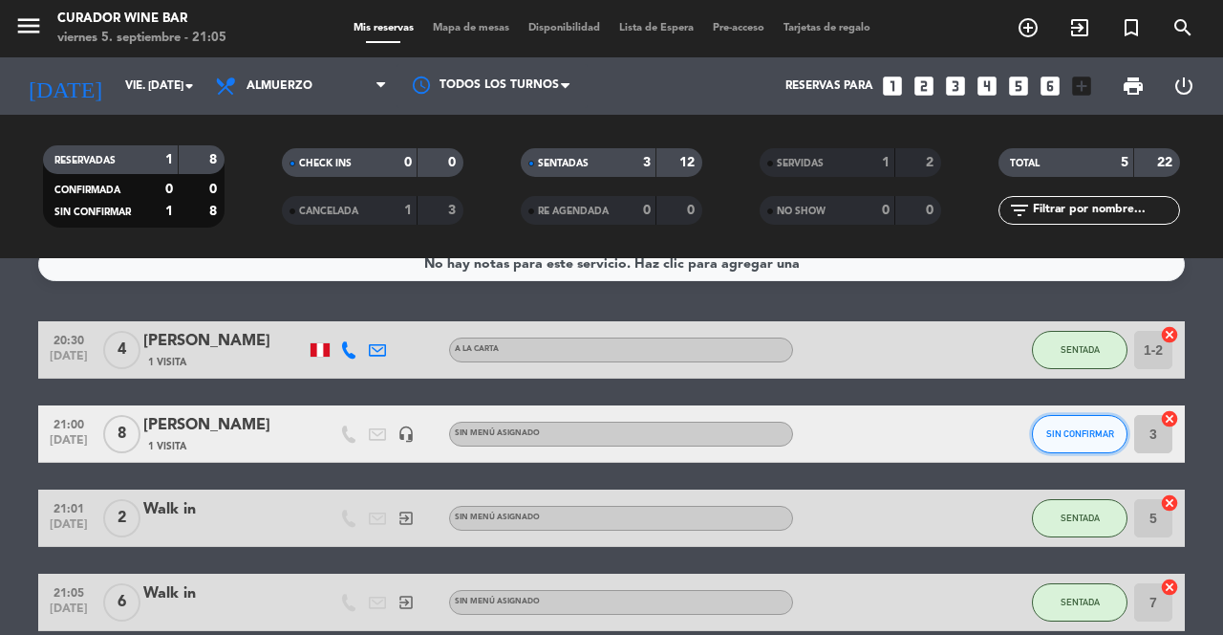
click at [1089, 421] on button "SIN CONFIRMAR" at bounding box center [1080, 434] width 96 height 38
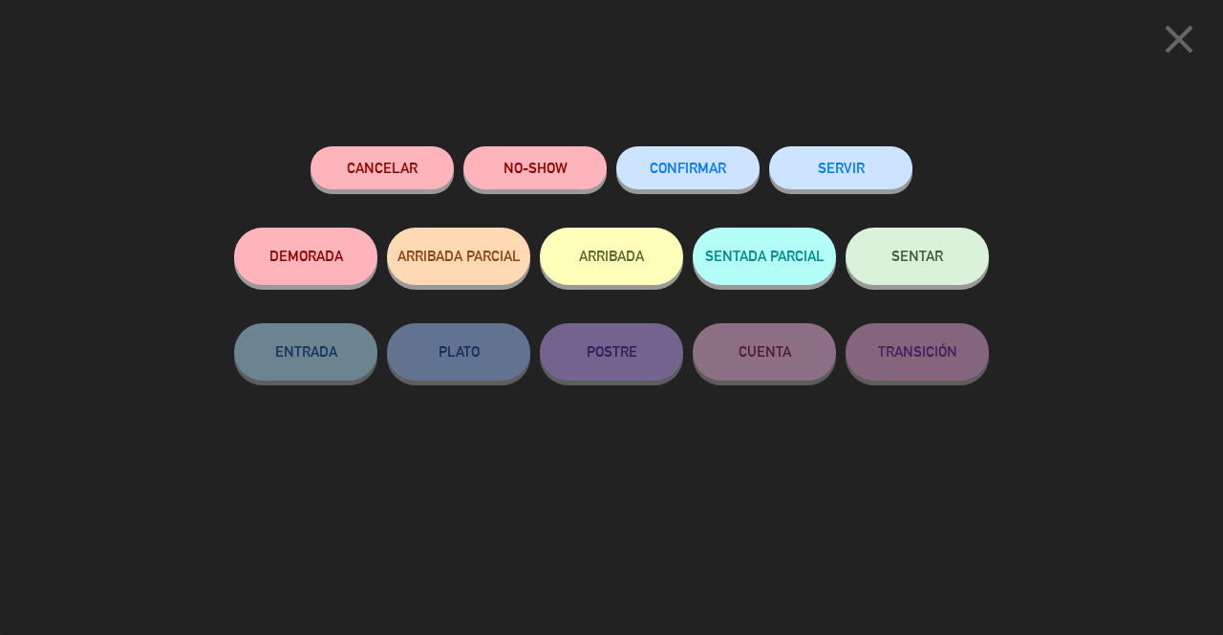
click at [917, 257] on span "SENTAR" at bounding box center [918, 256] width 52 height 16
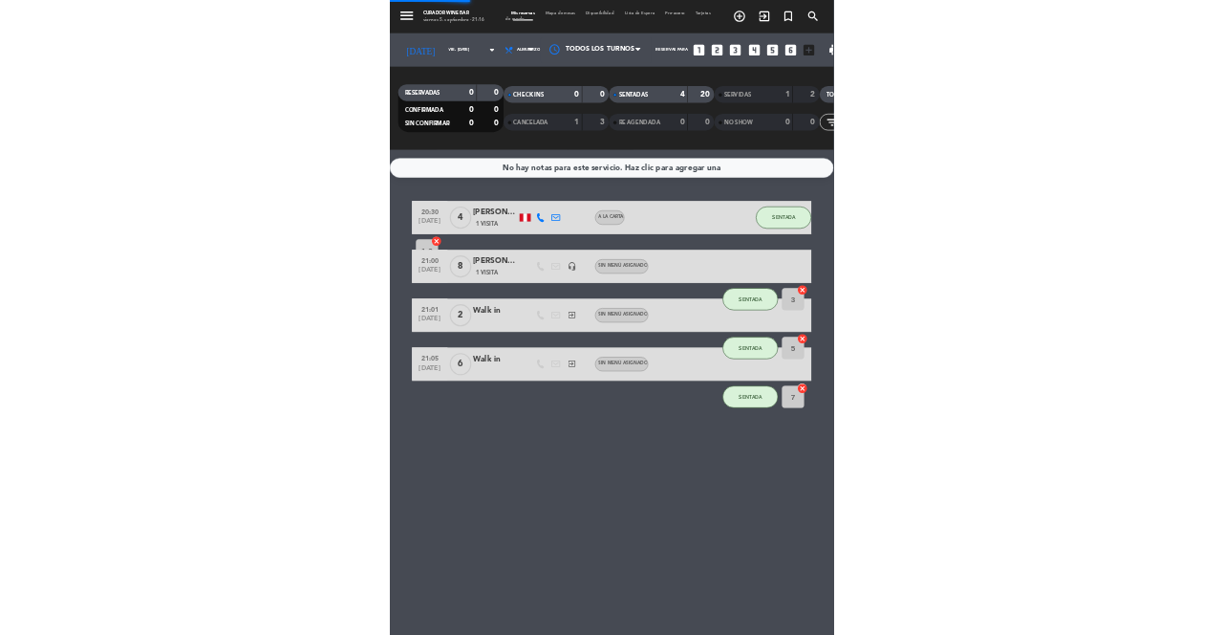
scroll to position [0, 0]
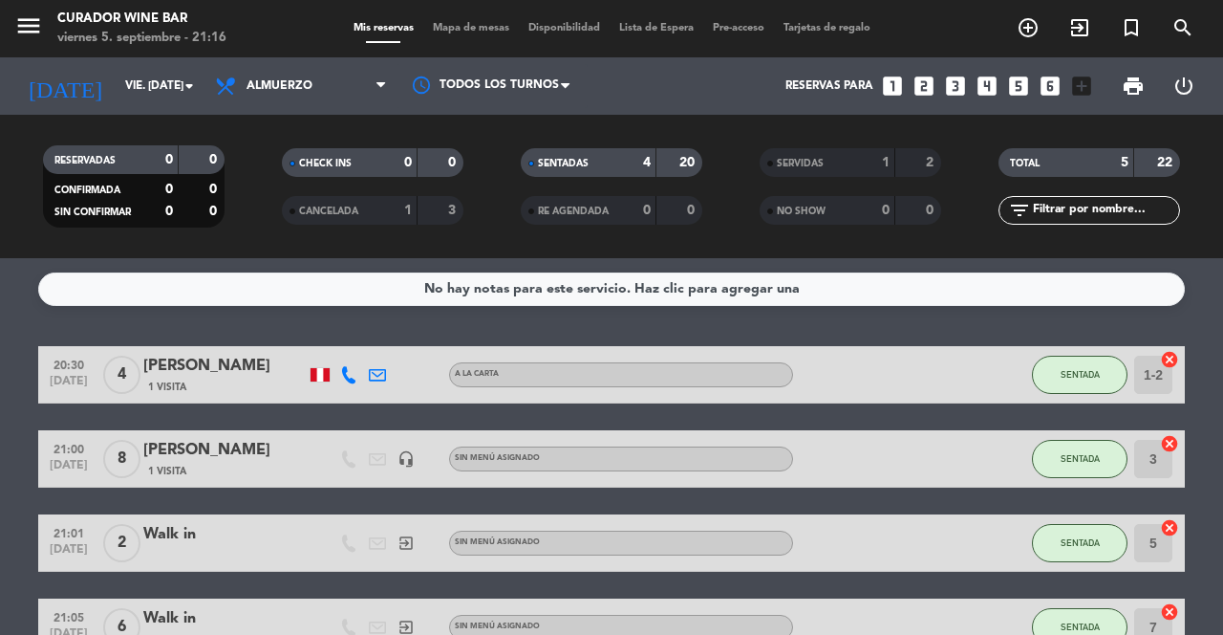
click at [1072, 32] on icon "exit_to_app" at bounding box center [1079, 27] width 23 height 23
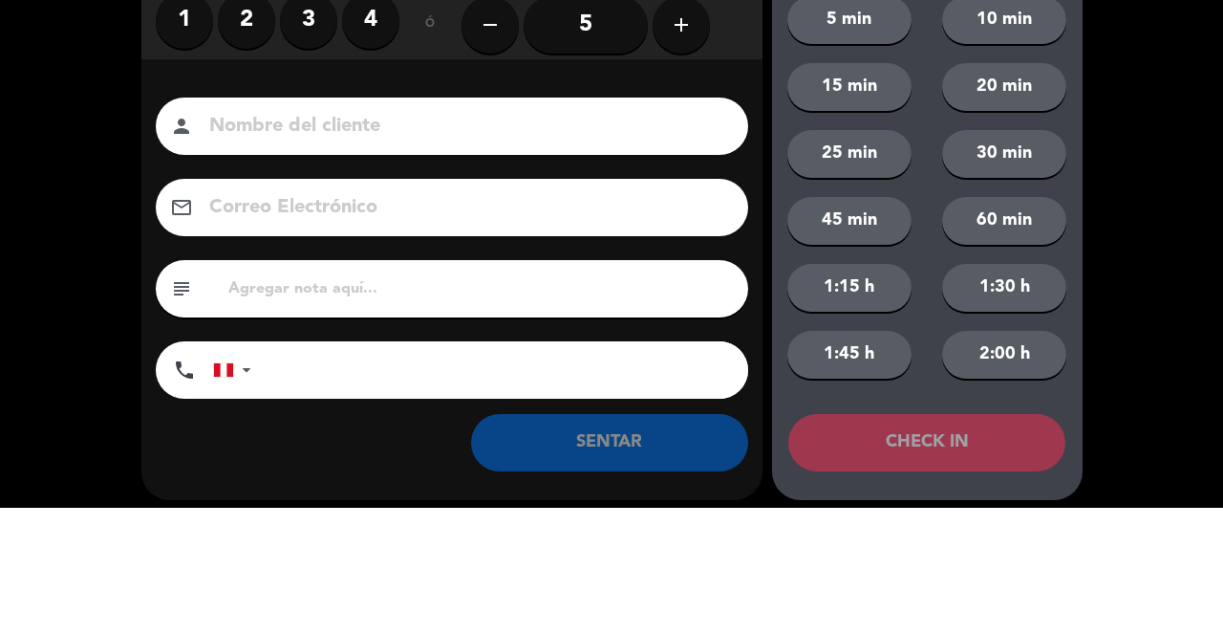
click at [268, 162] on label "2" at bounding box center [246, 147] width 57 height 57
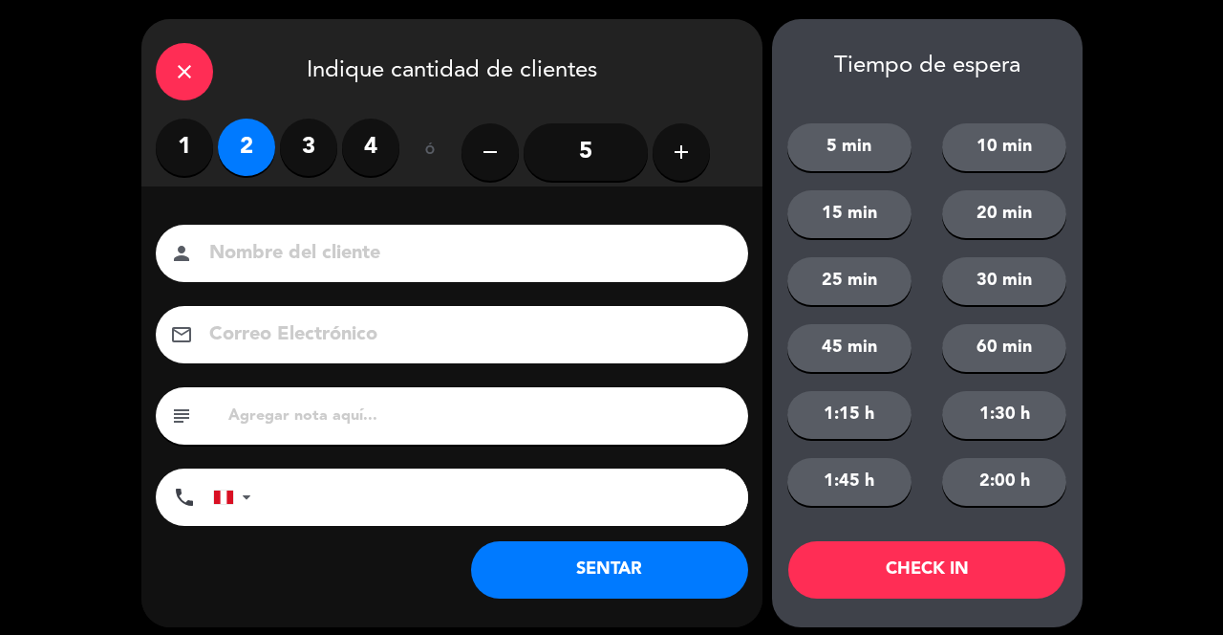
click at [545, 241] on input at bounding box center [465, 253] width 516 height 33
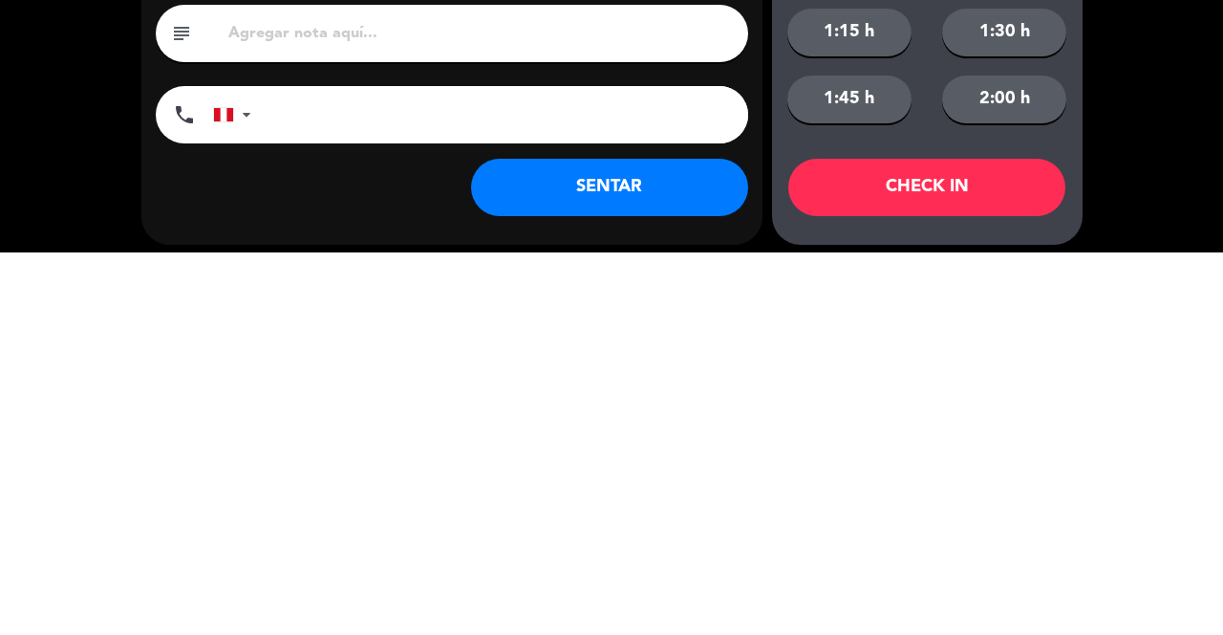
scroll to position [11, 0]
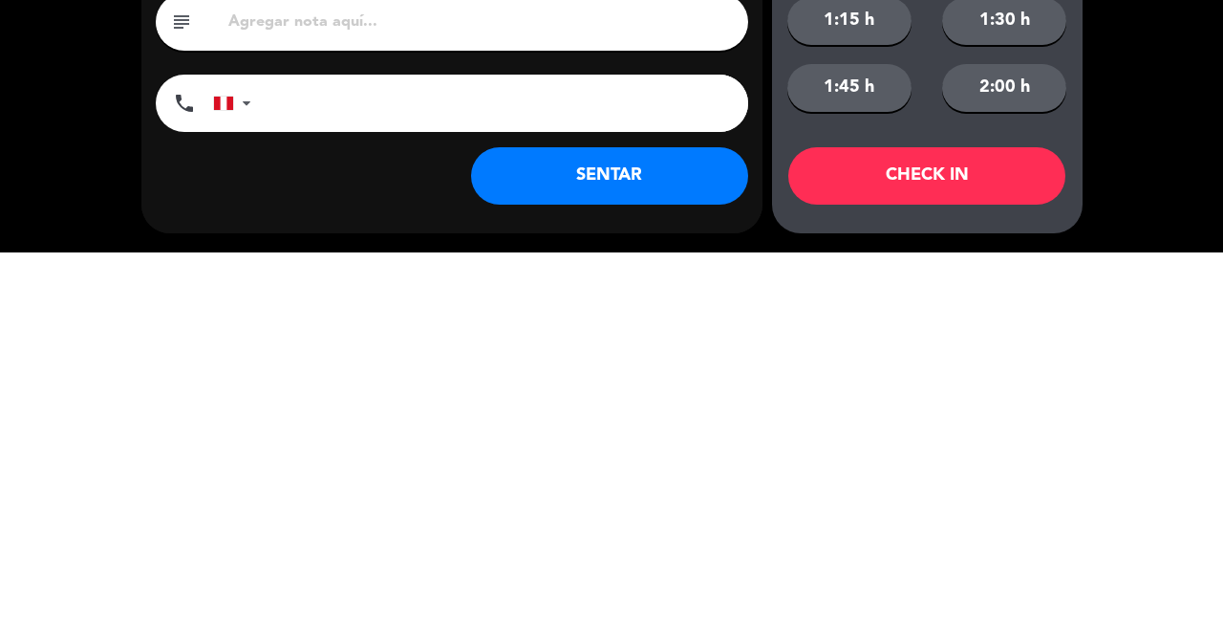
type input "Walk in"
click at [613, 579] on button "SENTAR" at bounding box center [609, 557] width 277 height 57
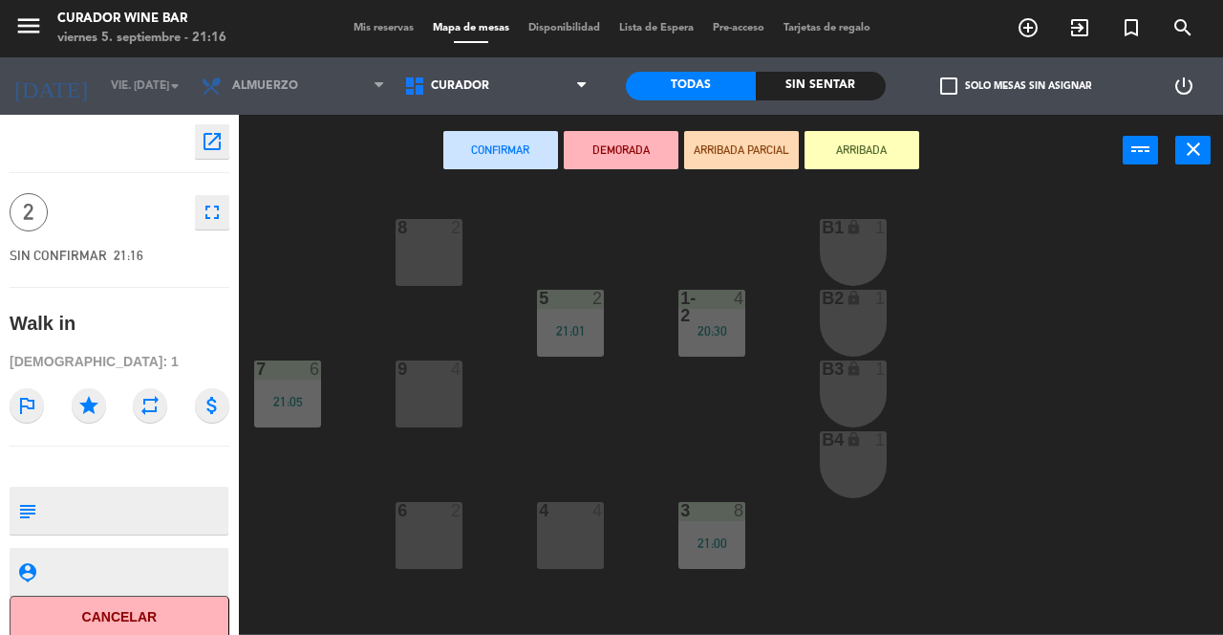
click at [434, 540] on div "6 2" at bounding box center [429, 535] width 67 height 67
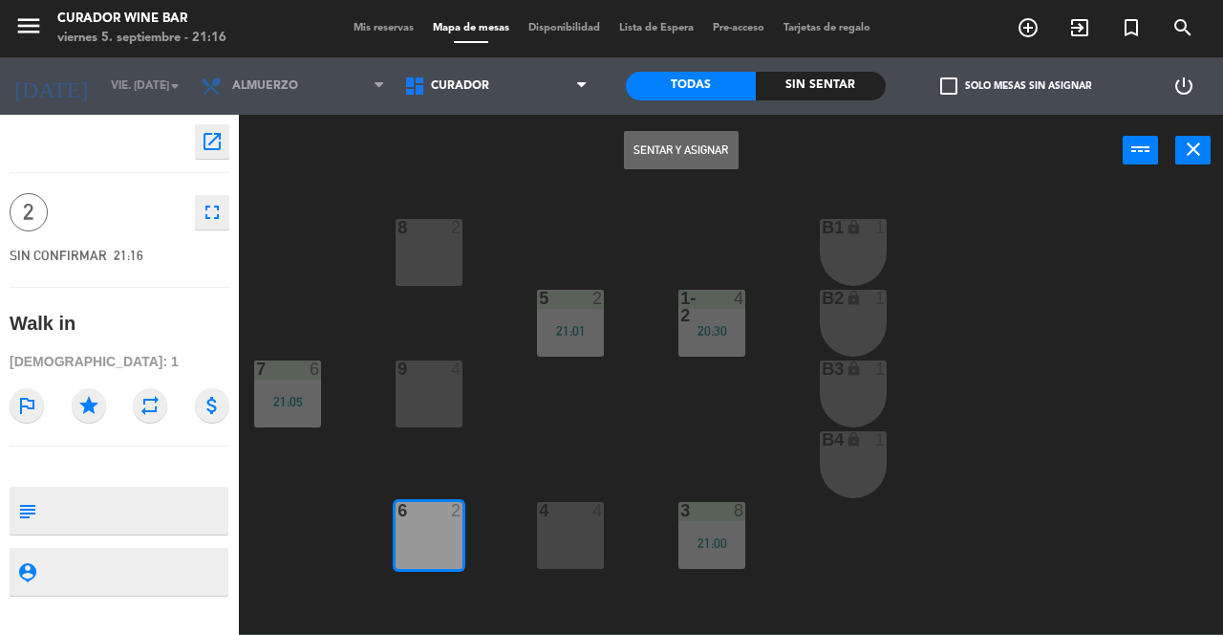
click at [676, 134] on button "Sentar y Asignar" at bounding box center [681, 150] width 115 height 38
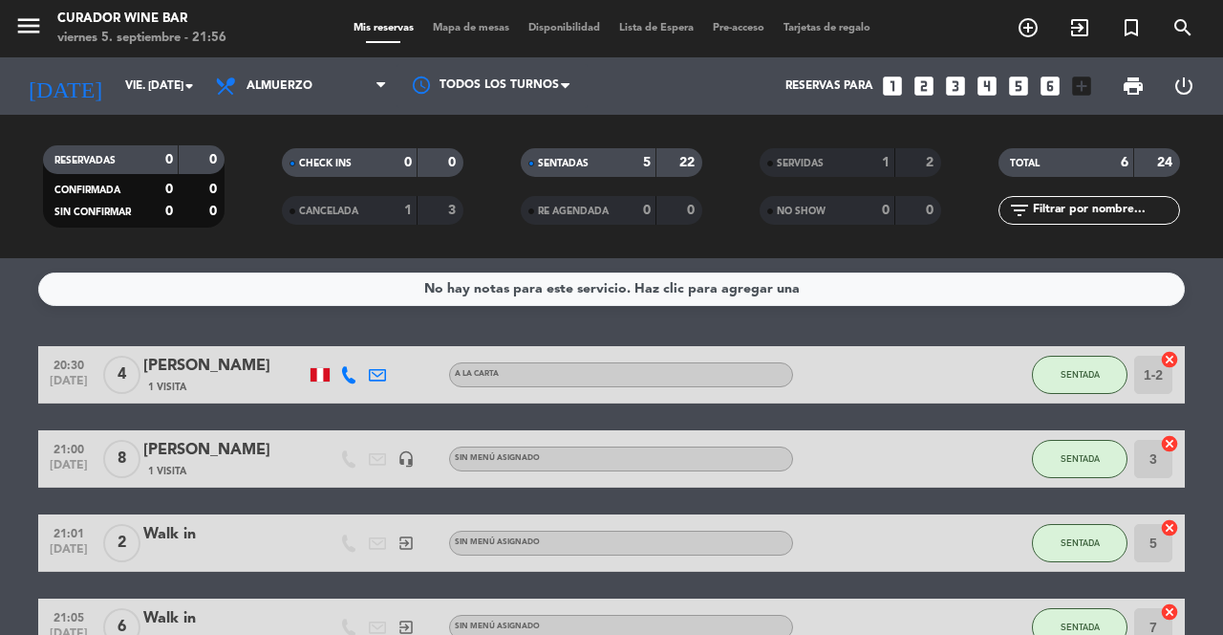
scroll to position [109, 0]
